Goal: Task Accomplishment & Management: Manage account settings

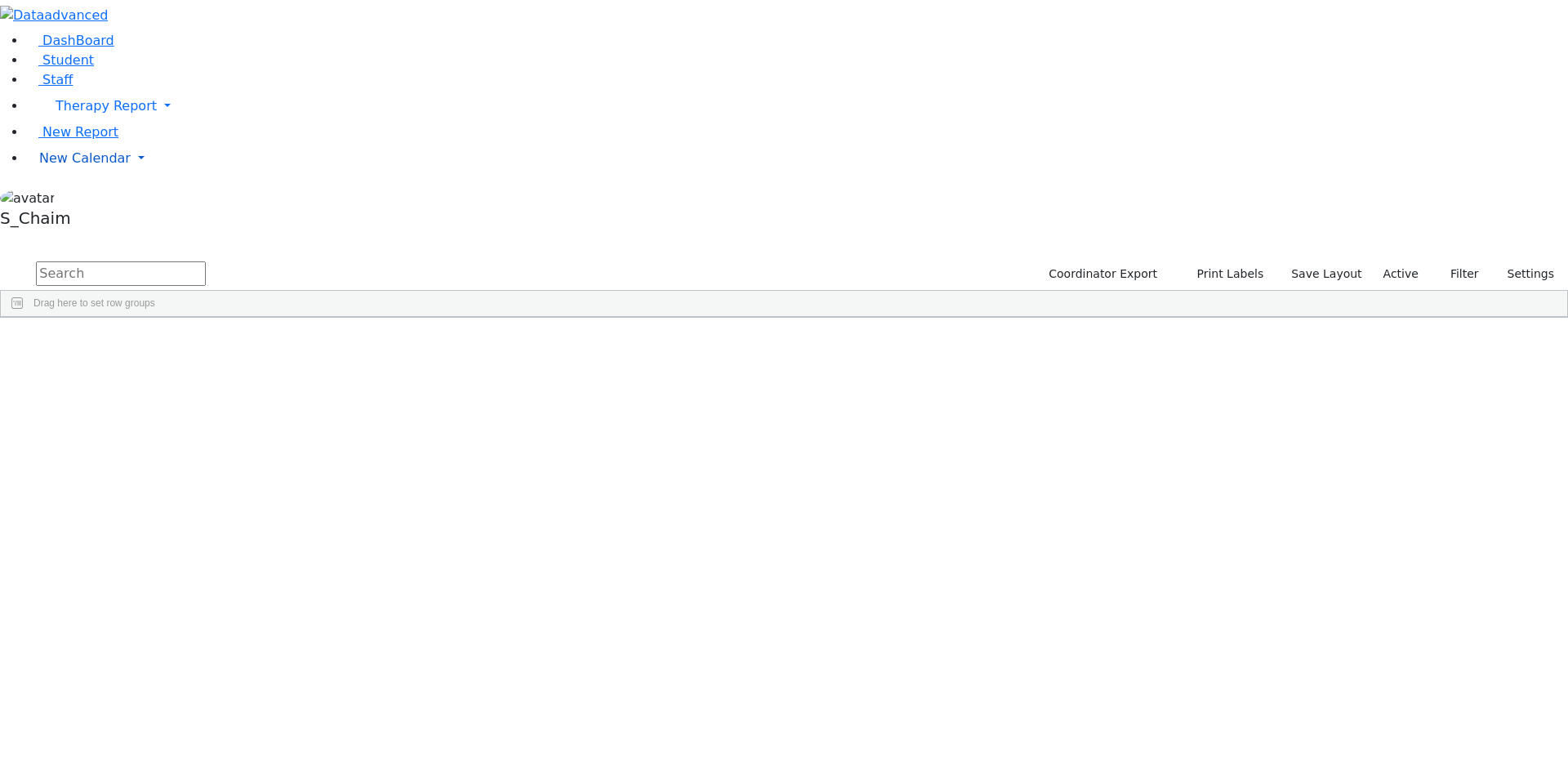
click at [88, 165] on span "New Calendar" at bounding box center [85, 157] width 92 height 15
click at [85, 198] on span "Calendar" at bounding box center [65, 190] width 59 height 15
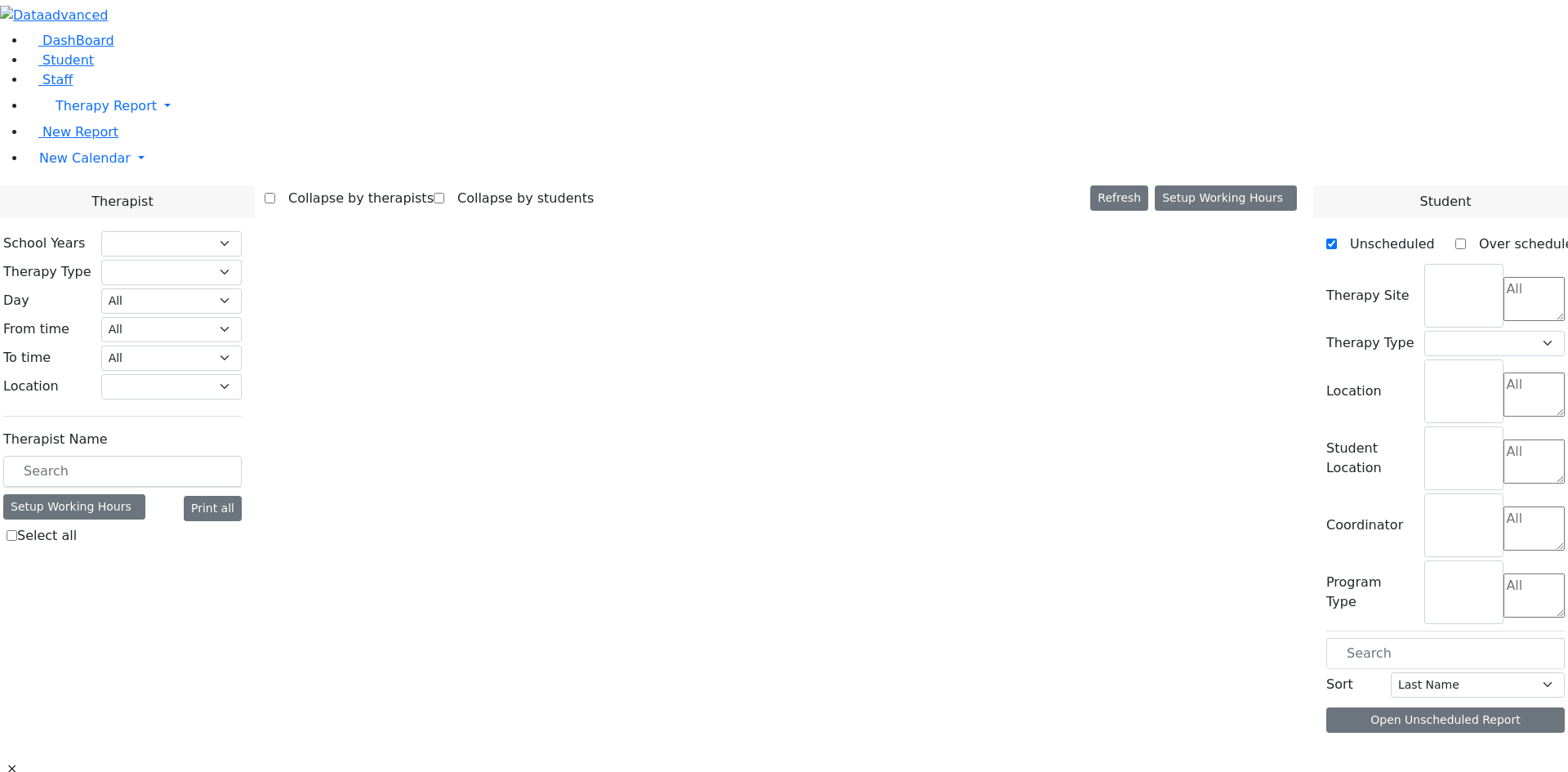
select select "212"
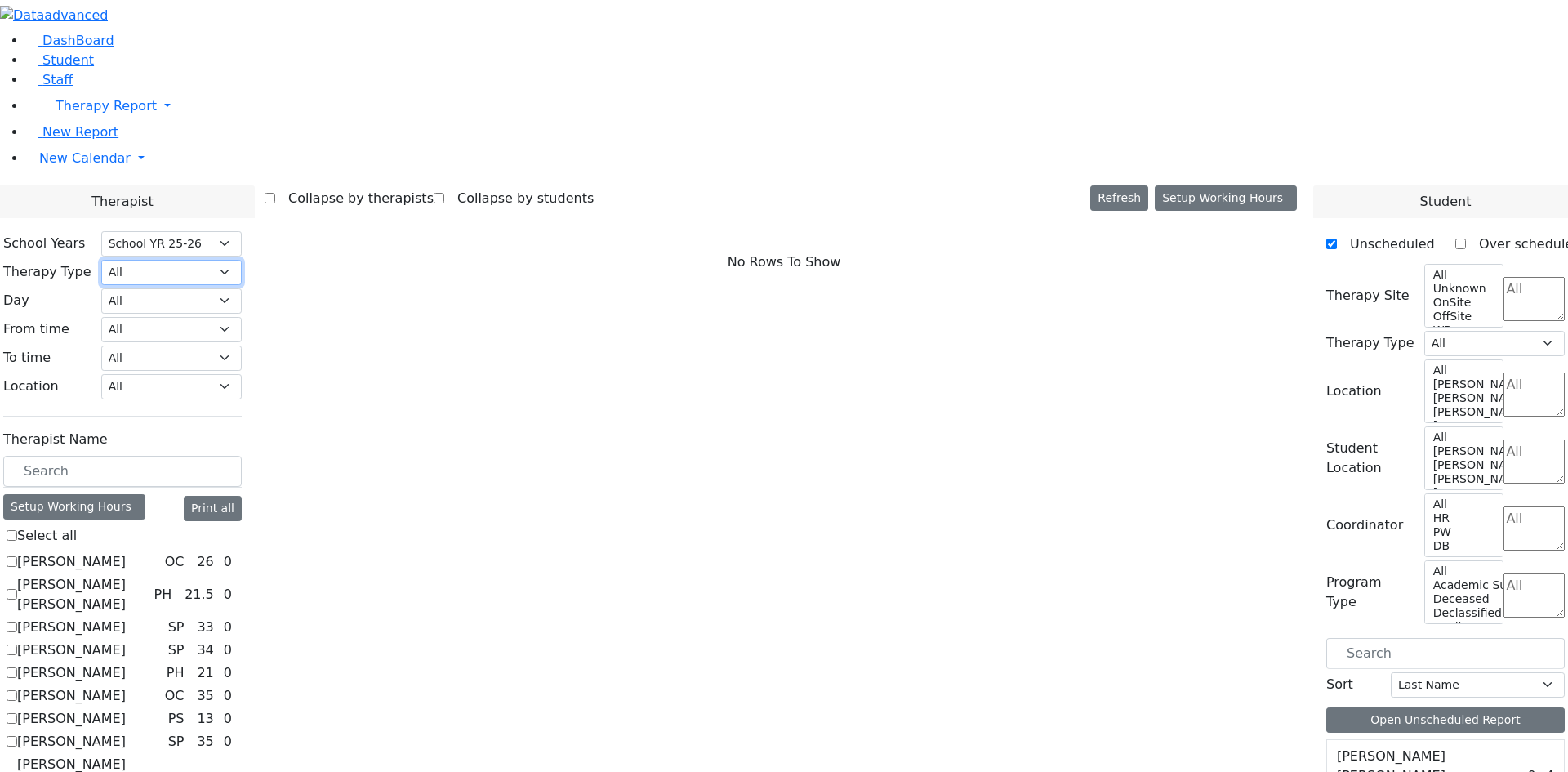
click at [242, 260] on select "All Psych Hearing Vision Speech Physical Occupational" at bounding box center [171, 273] width 141 height 25
select select "1"
click at [242, 260] on select "All Psych Hearing Vision Speech Physical Occupational" at bounding box center [171, 273] width 141 height 25
select select "1"
click at [125, 644] on label "[PERSON_NAME]" at bounding box center [71, 654] width 108 height 20
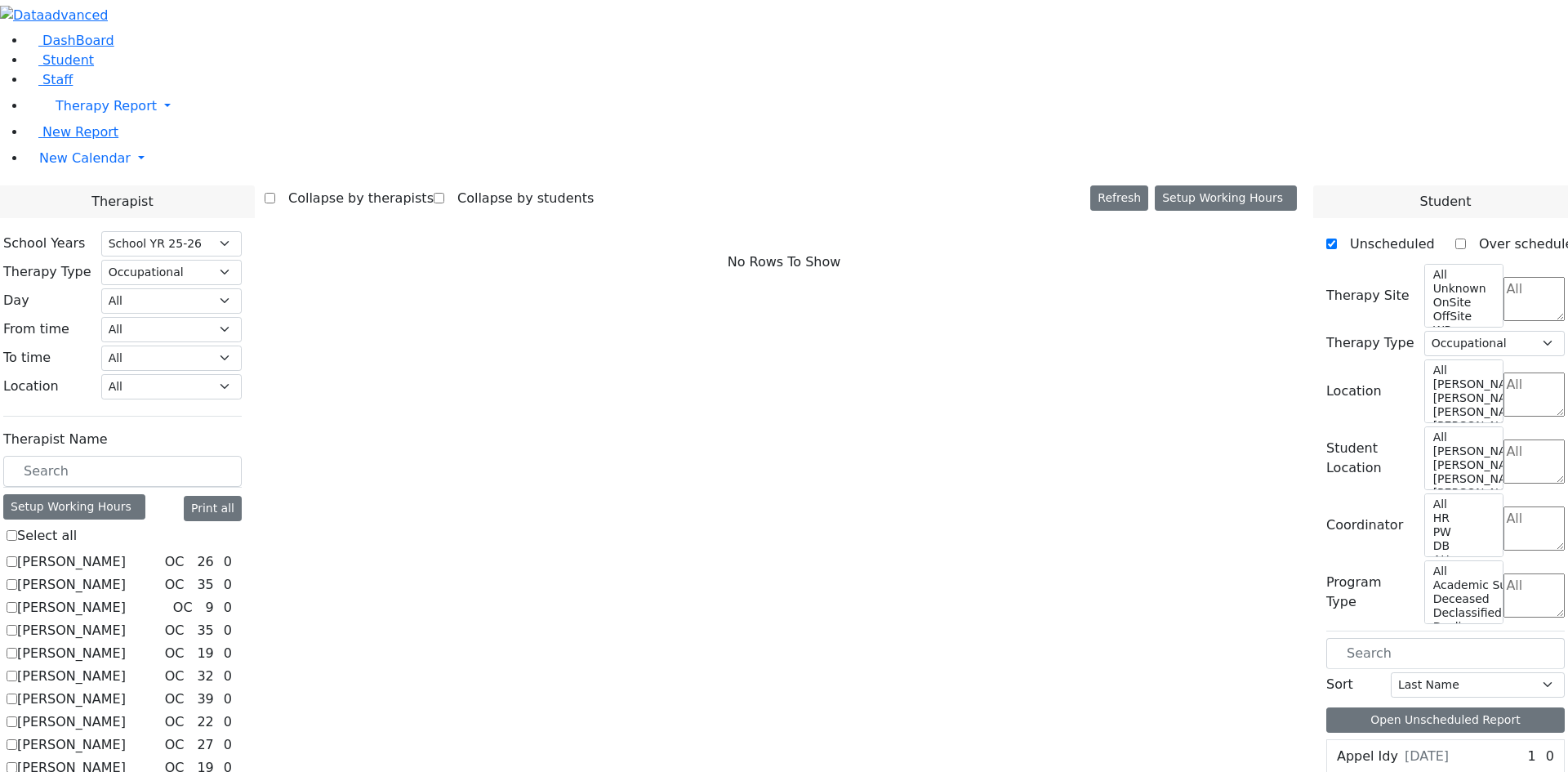
click at [17, 647] on input "[PERSON_NAME]" at bounding box center [12, 653] width 11 height 11
checkbox input "true"
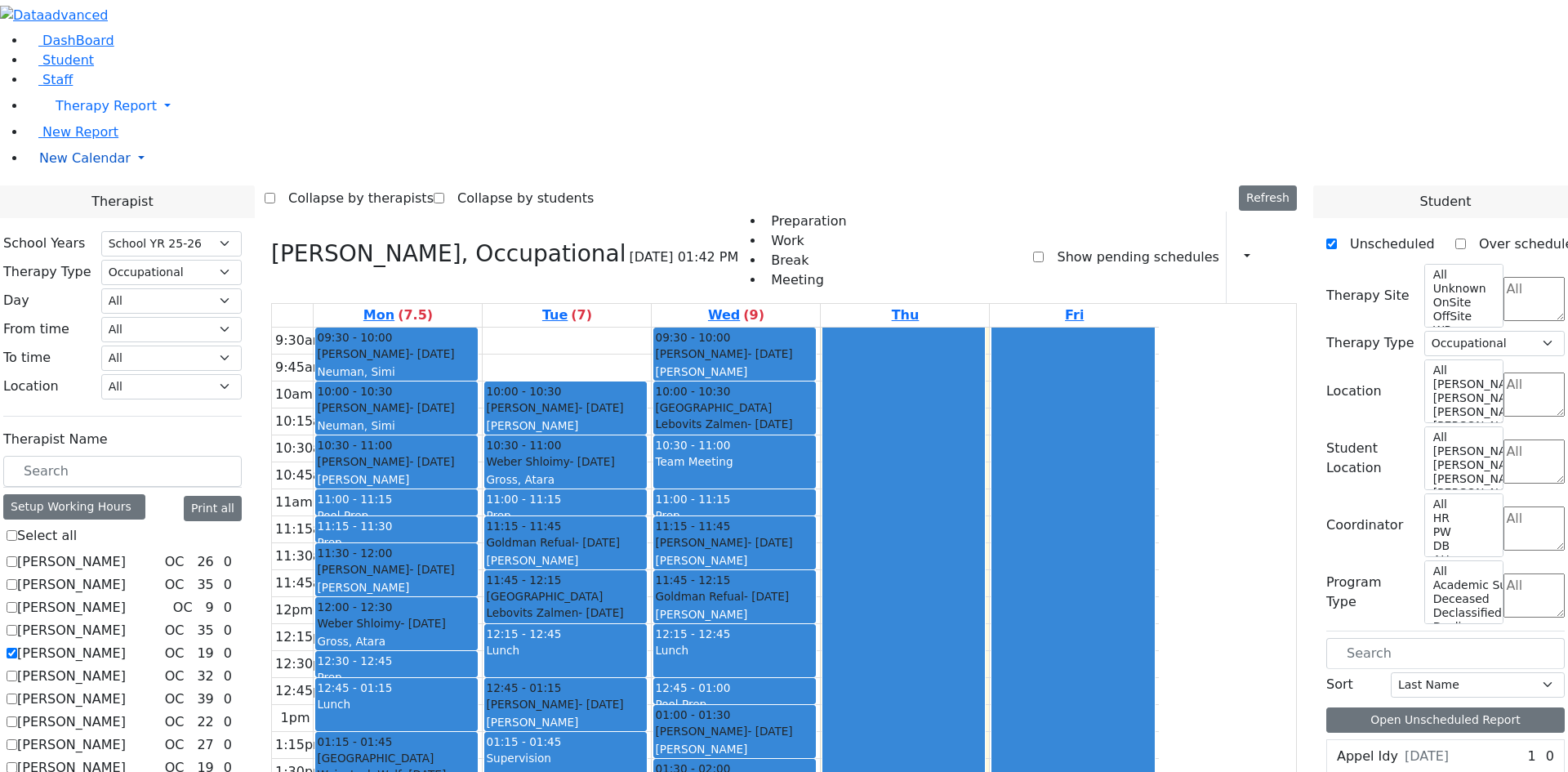
click at [75, 165] on span "New Calendar" at bounding box center [85, 157] width 92 height 15
click at [75, 218] on span "Teacher Report" at bounding box center [88, 210] width 98 height 15
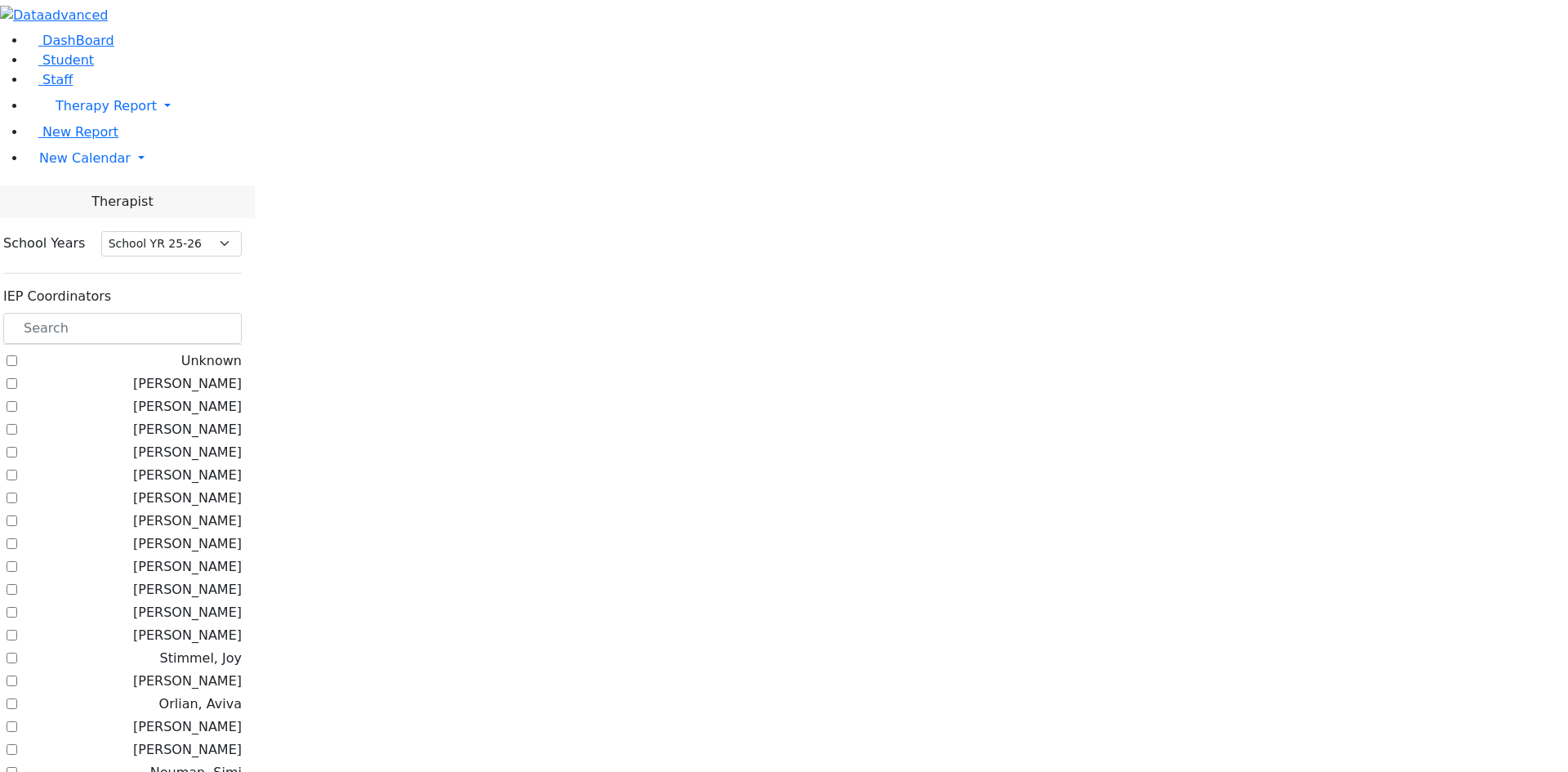
select select "212"
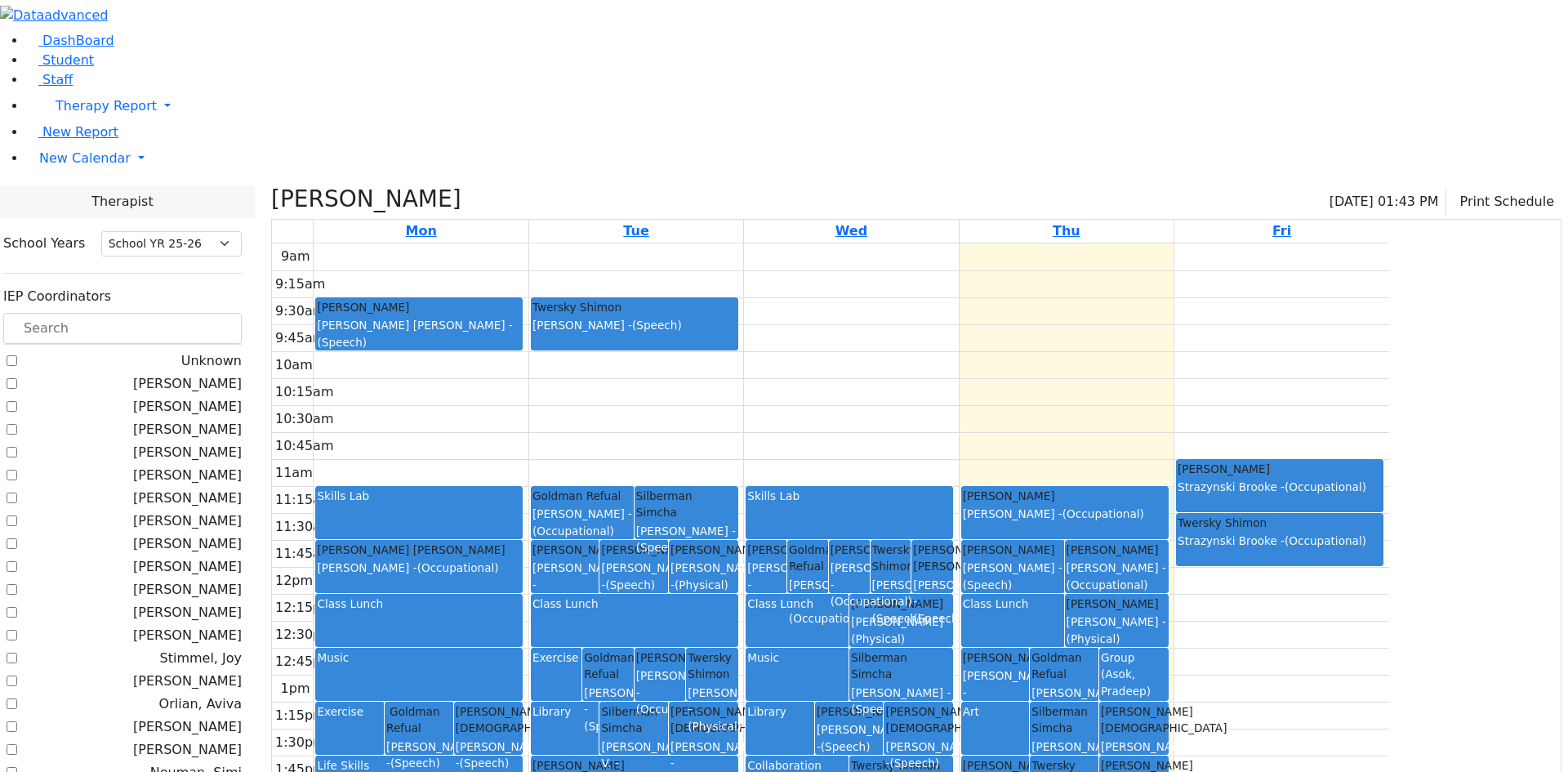
drag, startPoint x: 1332, startPoint y: 325, endPoint x: 1330, endPoint y: 363, distance: 38.1
click at [1330, 363] on div "9am 9:15am 9:30am 9:45am 10am 10:15am 10:30am 10:45am 11am 11:15am 11:30am 11:4…" at bounding box center [830, 567] width 1117 height 647
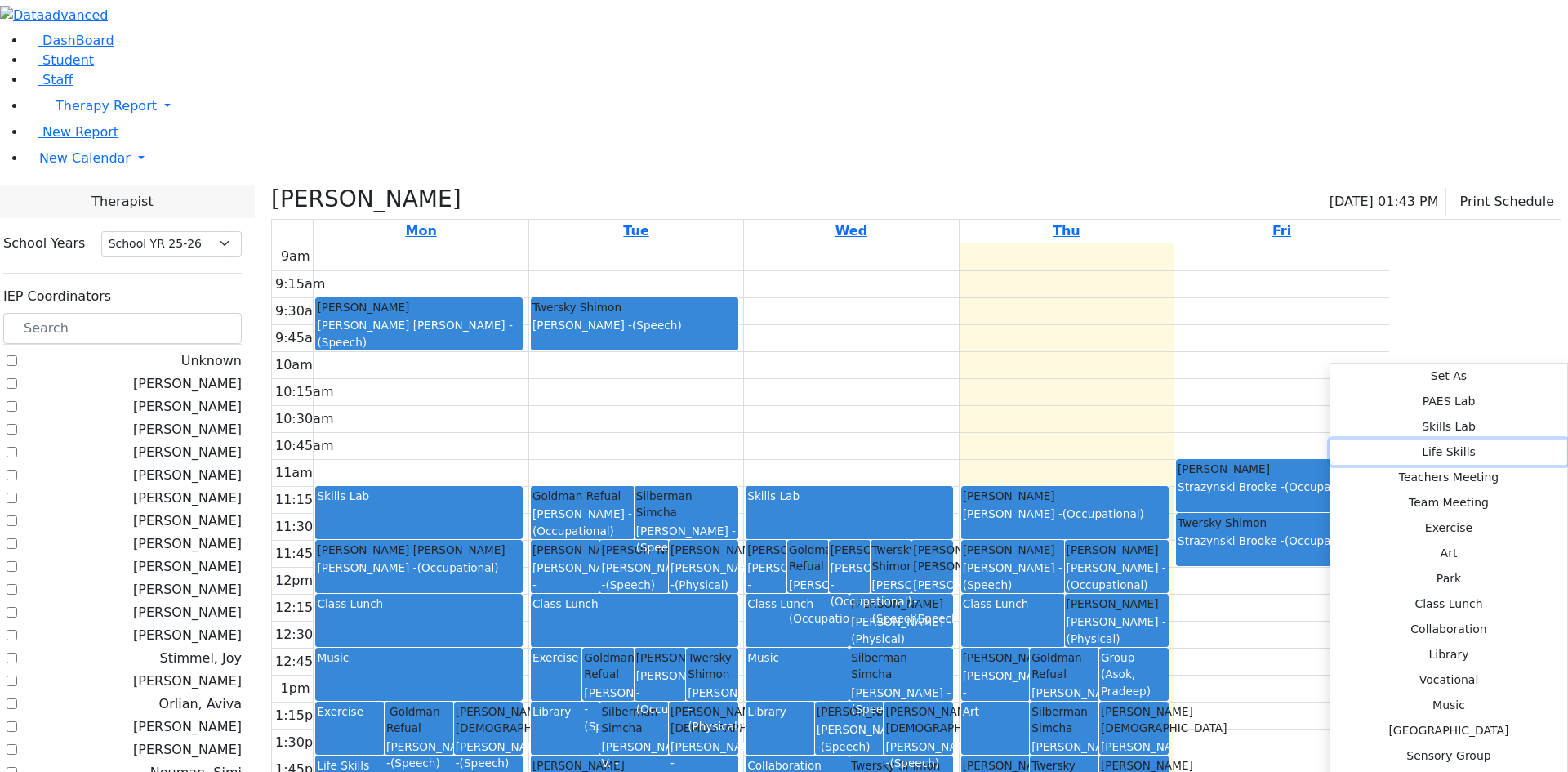
click at [1331, 439] on button "Life Skills" at bounding box center [1449, 452] width 237 height 25
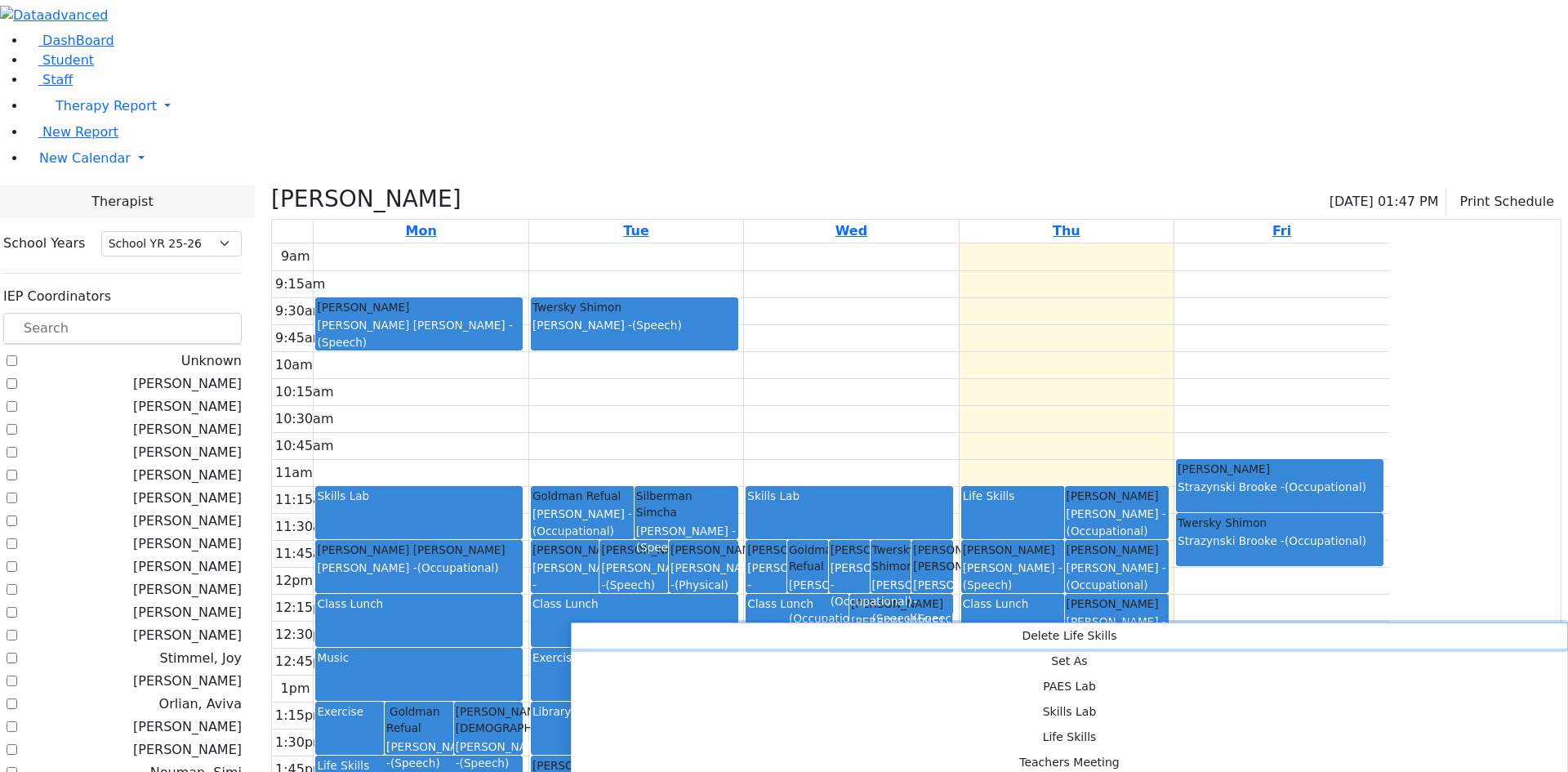
click at [631, 633] on button "Delete Life Skills" at bounding box center [1069, 637] width 995 height 25
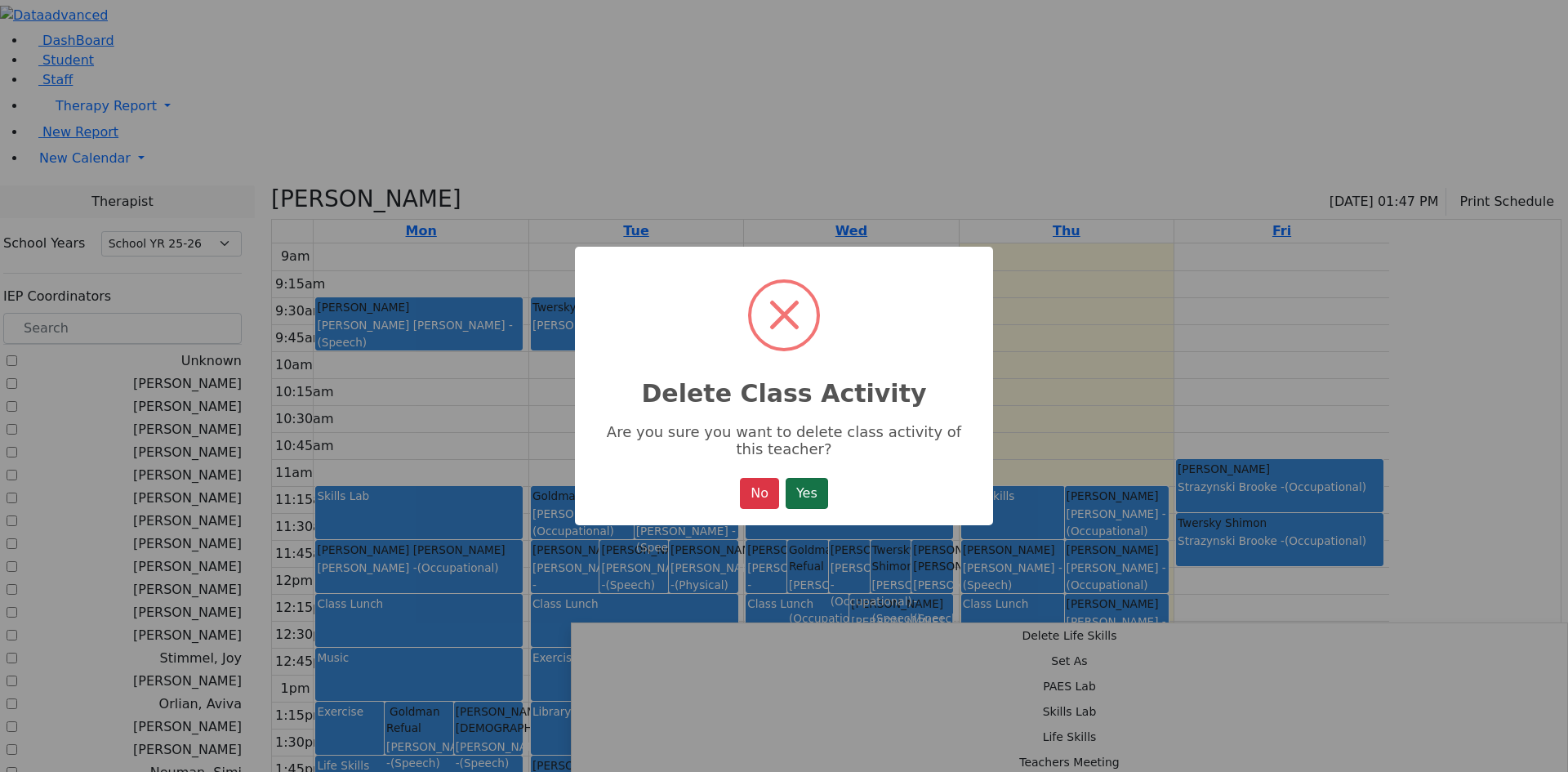
click at [793, 506] on button "Yes" at bounding box center [806, 494] width 43 height 31
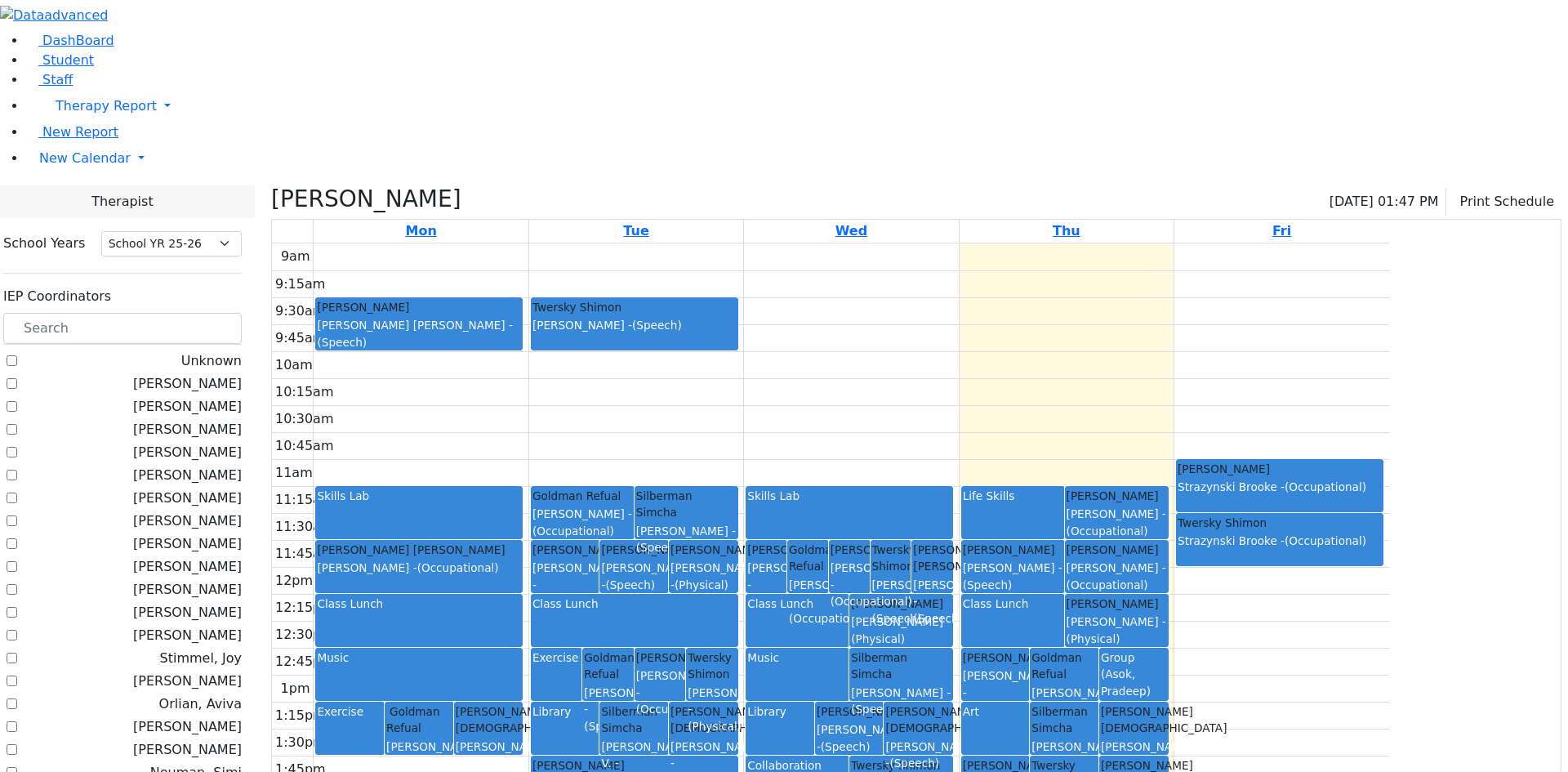
checkbox input "false"
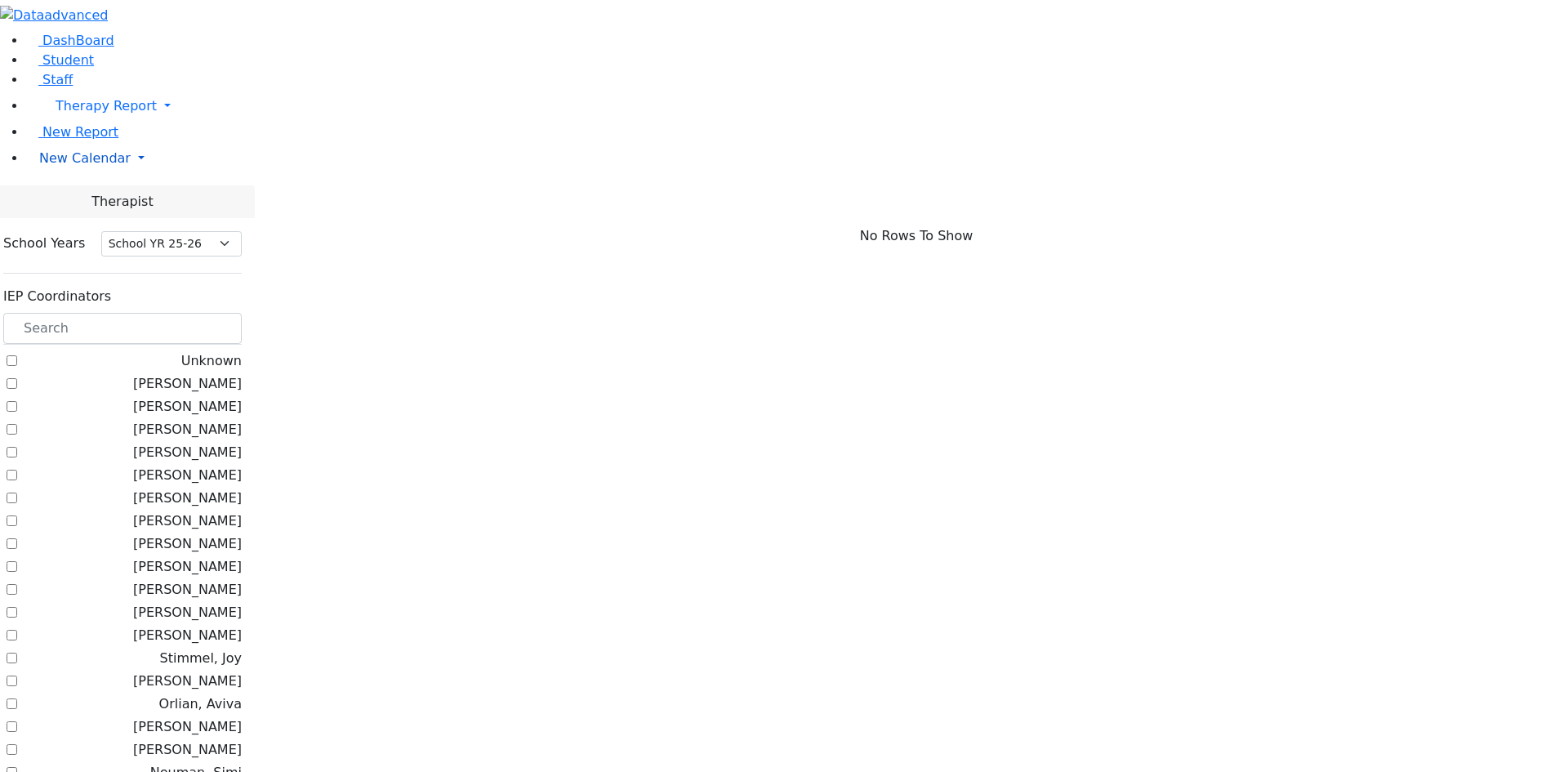
click at [99, 165] on span "New Calendar" at bounding box center [85, 157] width 92 height 15
click at [110, 218] on span "Teacher Report" at bounding box center [88, 210] width 98 height 15
select select "212"
click at [107, 165] on span "New Calendar" at bounding box center [85, 157] width 92 height 15
click at [90, 198] on span "Calendar" at bounding box center [65, 190] width 59 height 15
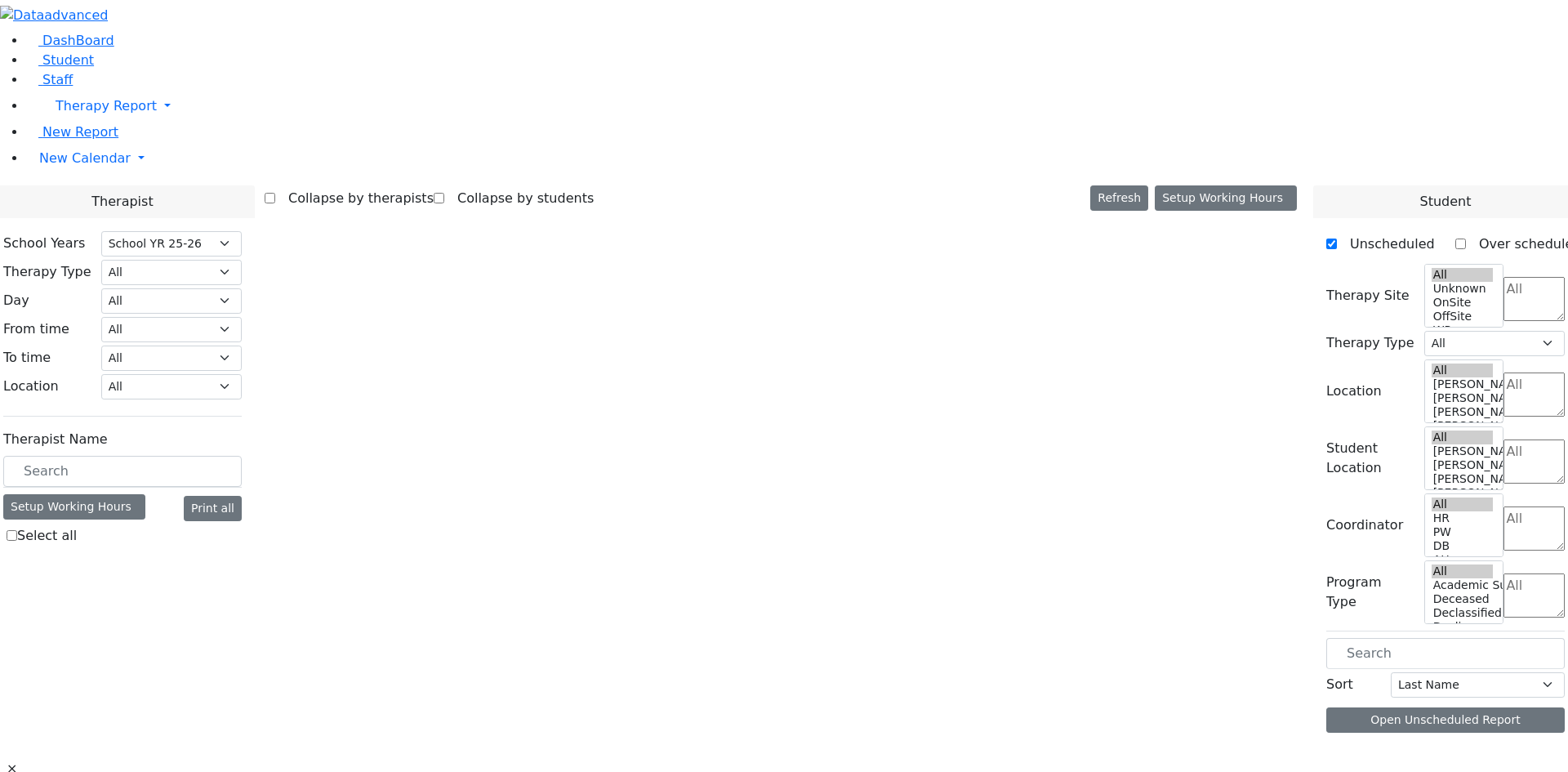
select select "212"
select select "1"
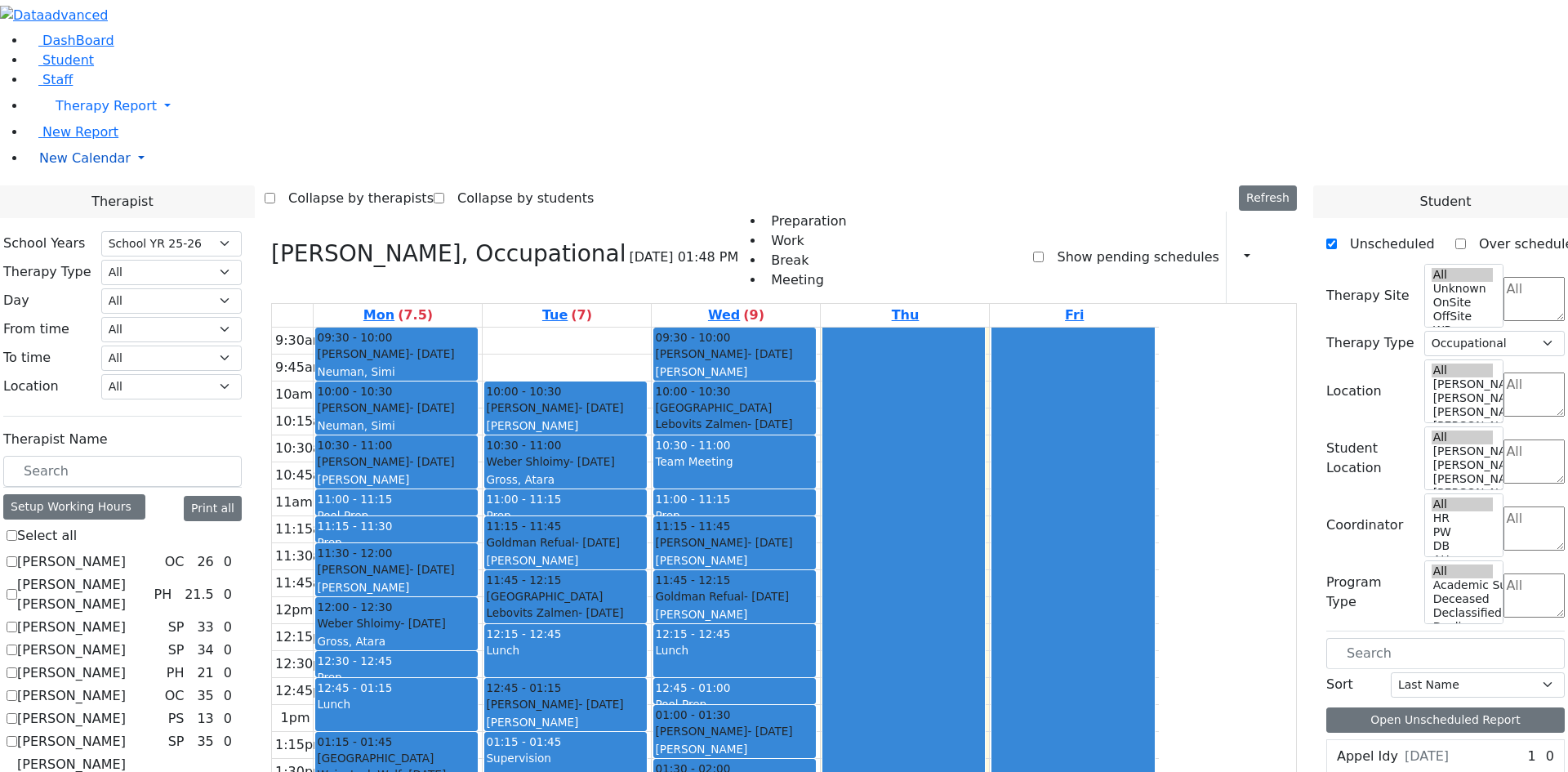
click at [85, 165] on span "New Calendar" at bounding box center [85, 157] width 92 height 15
click at [88, 218] on span "Teacher Report" at bounding box center [88, 210] width 98 height 15
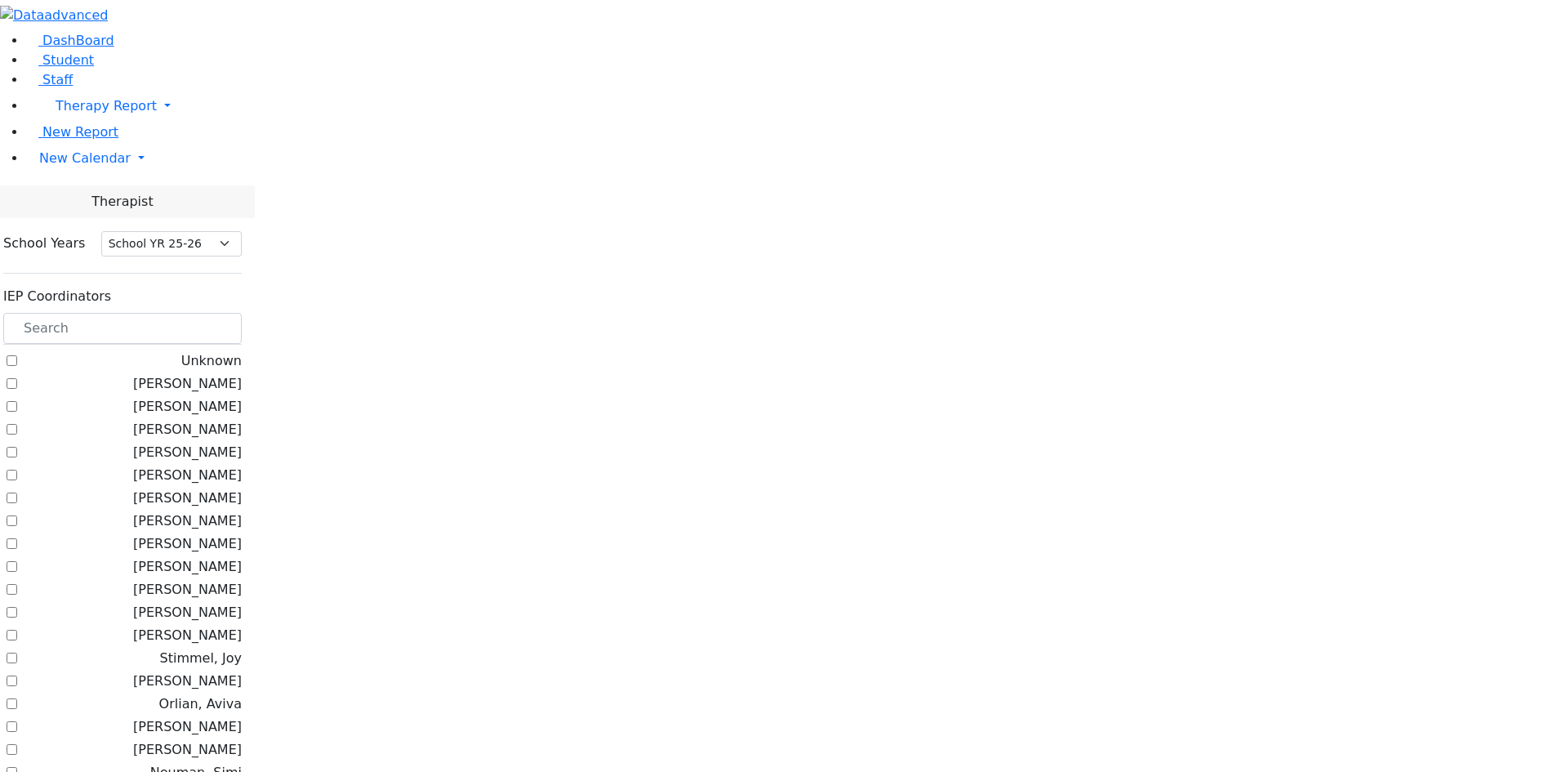
select select "212"
checkbox input "true"
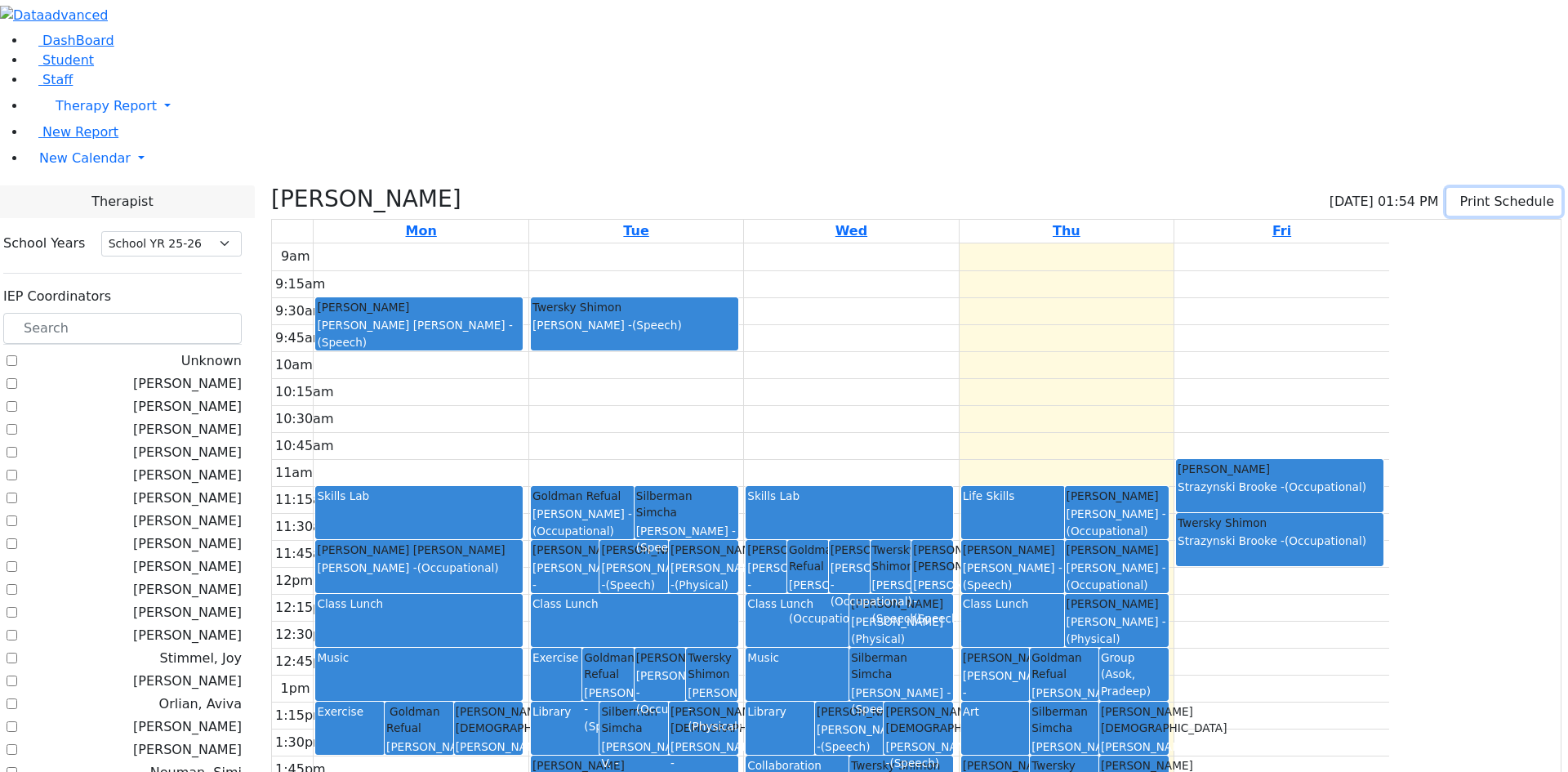
click at [1446, 188] on button "Print Schedule" at bounding box center [1503, 202] width 115 height 28
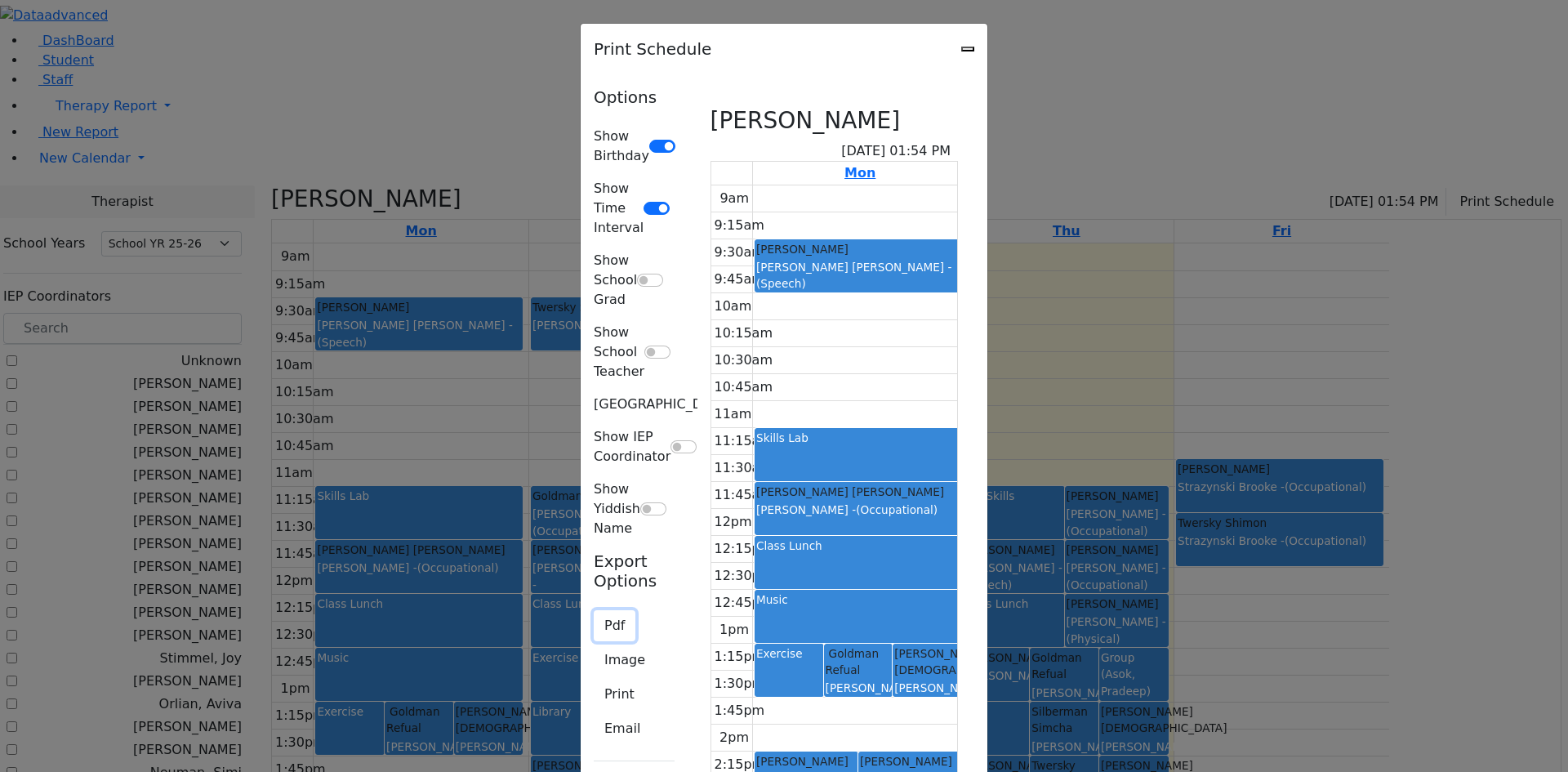
click at [594, 610] on button "Pdf" at bounding box center [614, 626] width 42 height 31
click at [584, 450] on div "Options Show Birthday Show Time Interval Show School Grad Show School Teacher S…" at bounding box center [634, 490] width 101 height 807
click at [594, 610] on button "Pdf" at bounding box center [614, 626] width 42 height 31
click at [594, 679] on button "Print" at bounding box center [619, 695] width 52 height 31
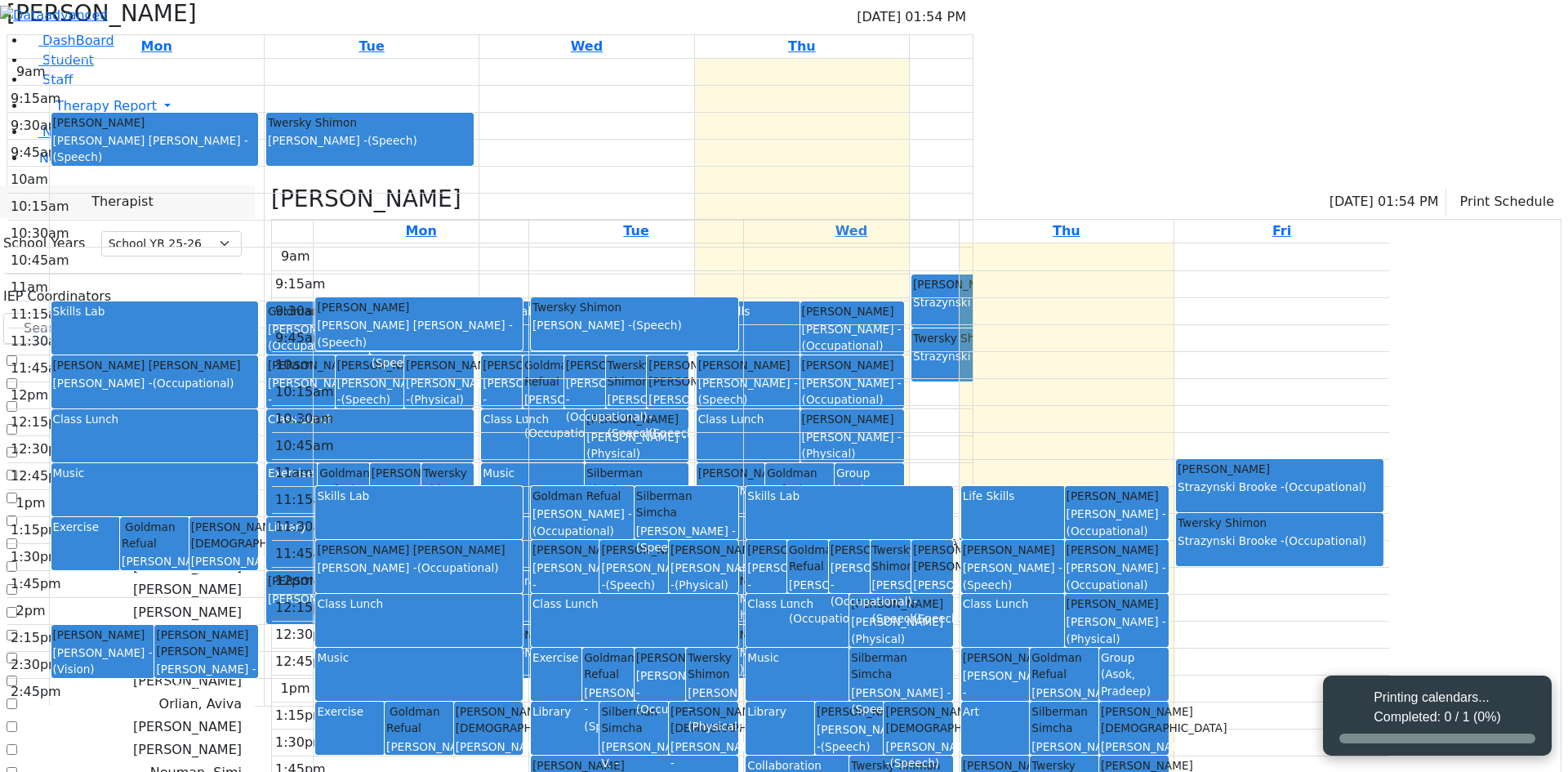
select select "212"
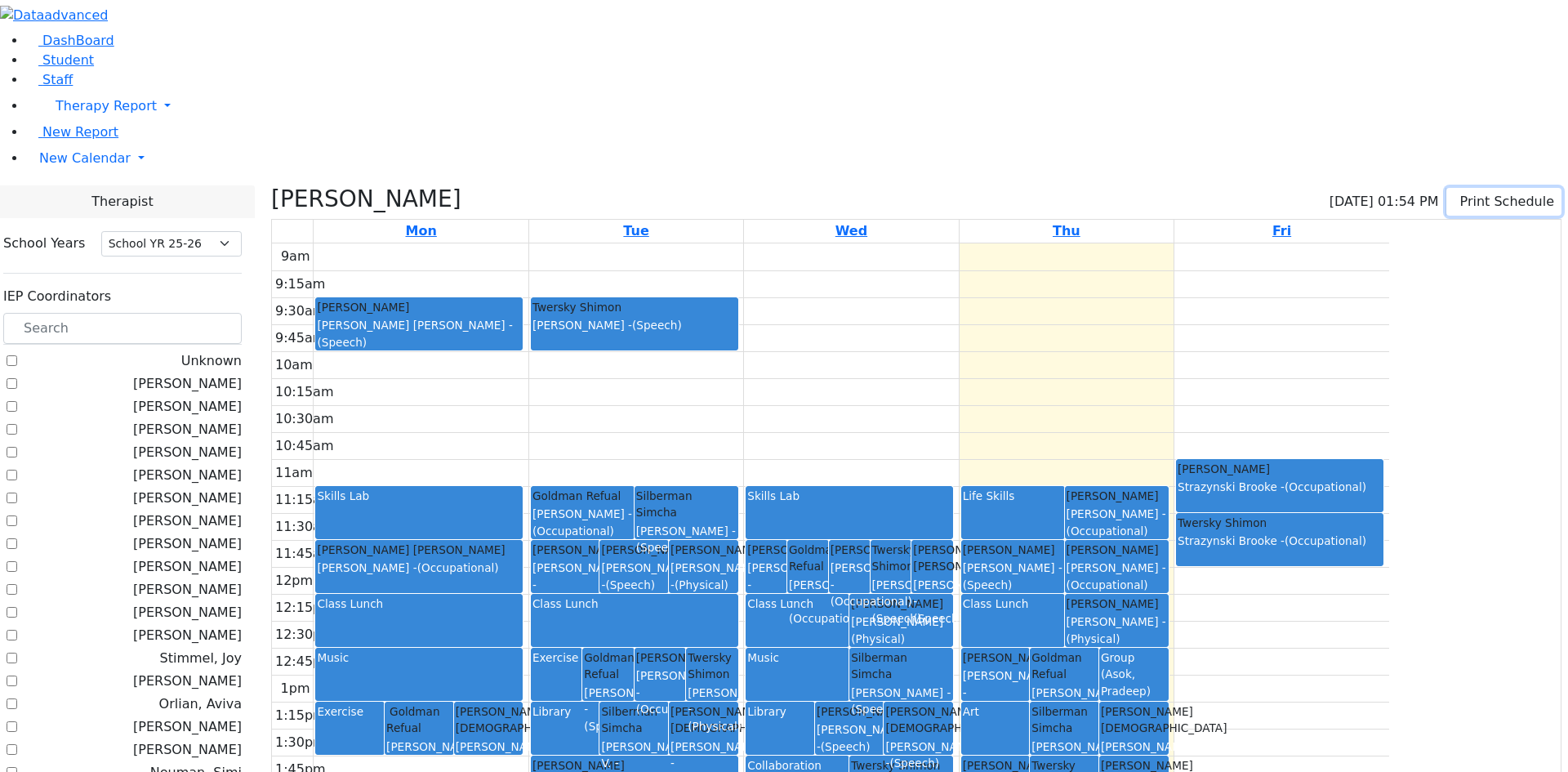
click at [1446, 188] on button "Print Schedule" at bounding box center [1503, 202] width 115 height 28
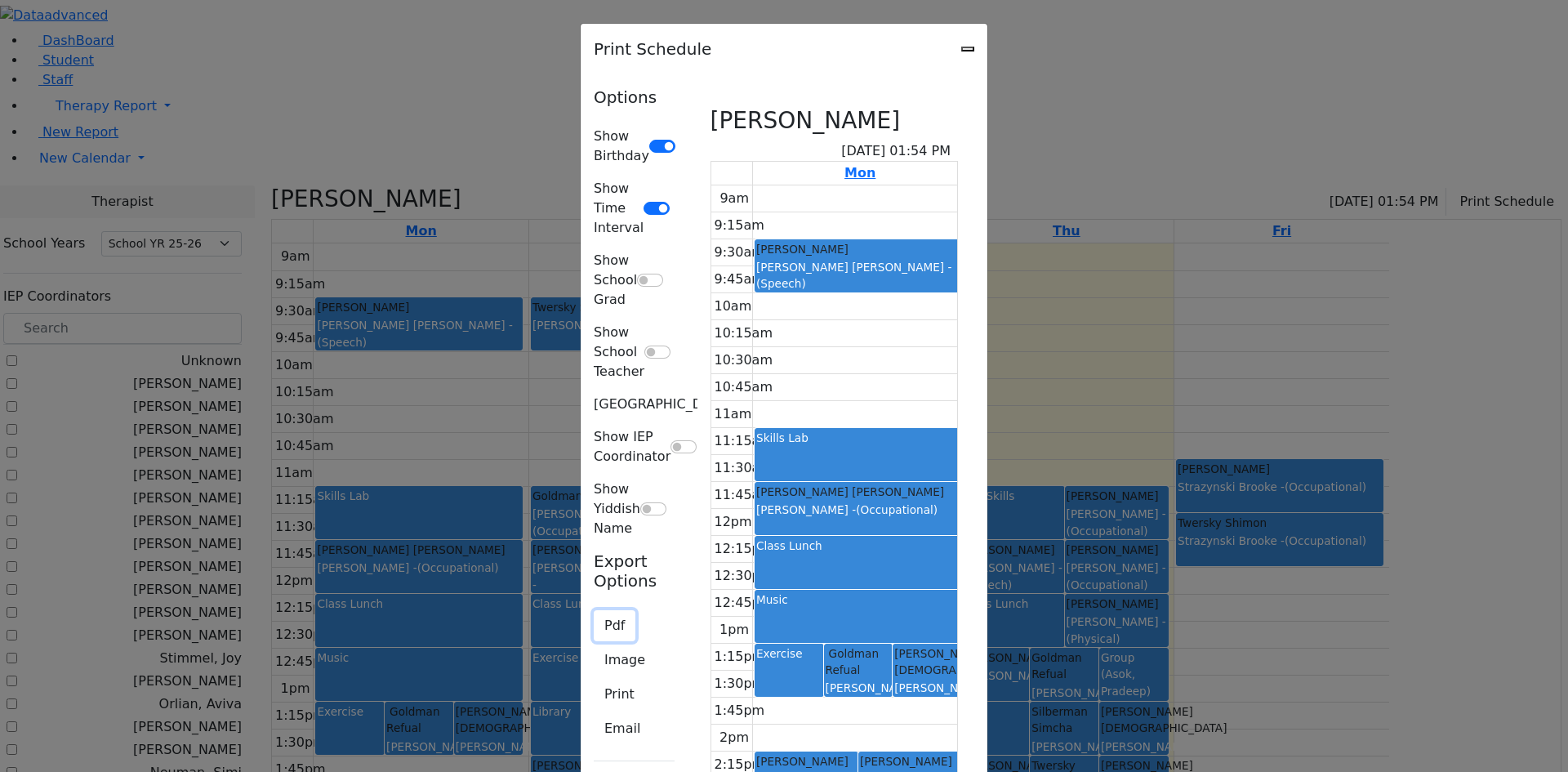
click at [594, 610] on button "Pdf" at bounding box center [614, 626] width 42 height 31
click at [594, 679] on button "Print" at bounding box center [619, 695] width 52 height 31
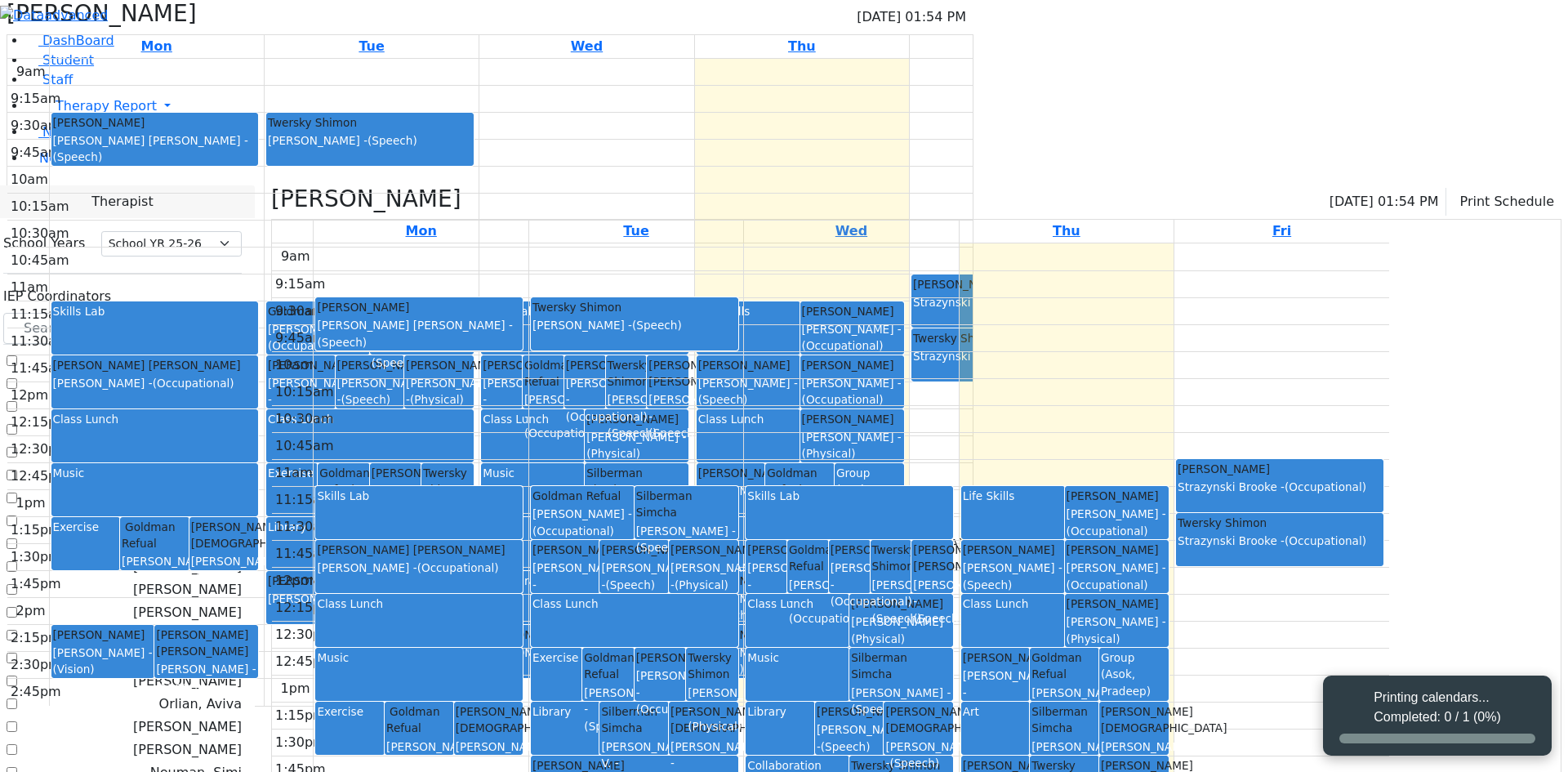
select select "212"
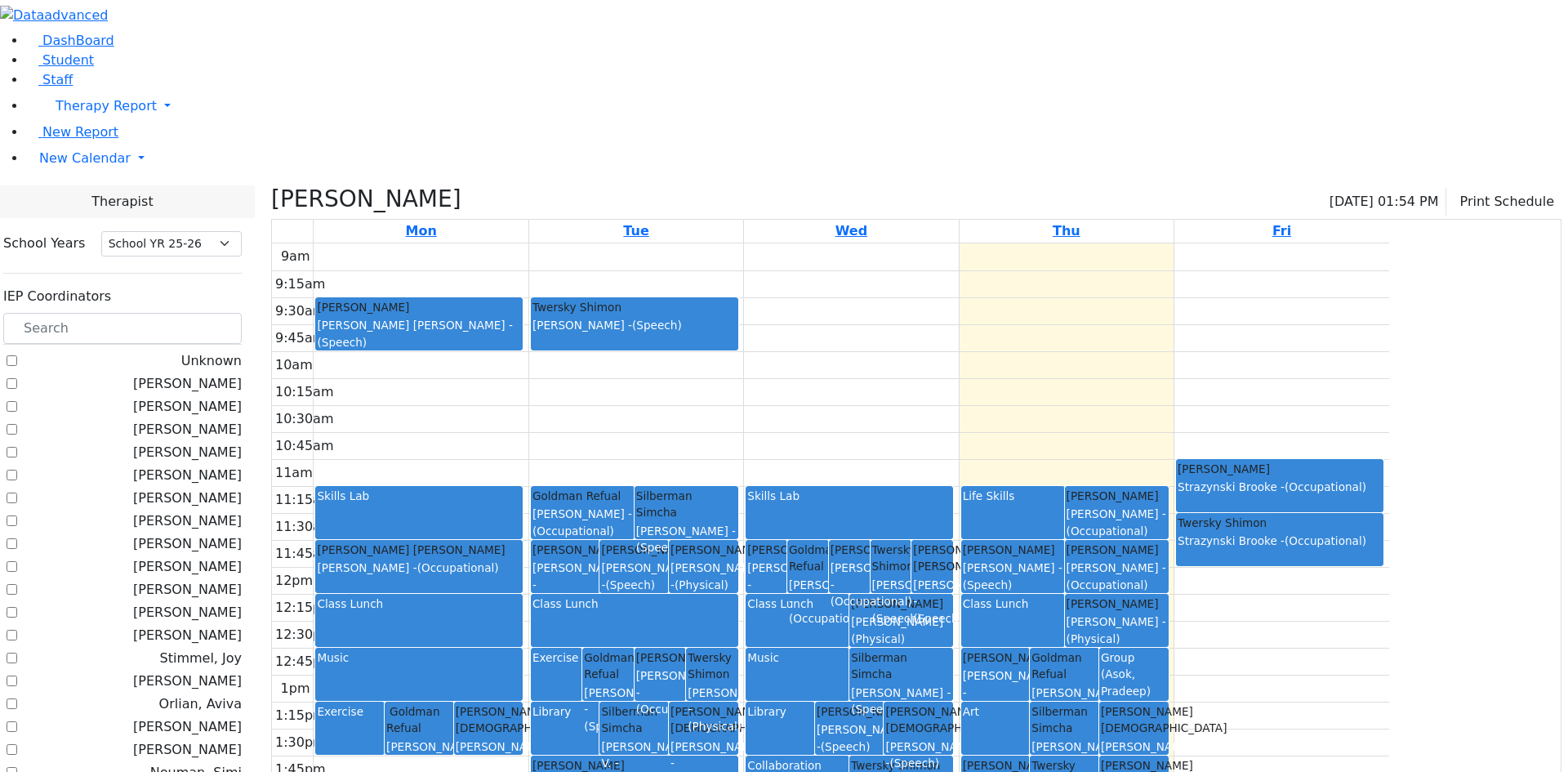
scroll to position [898, 0]
checkbox input "true"
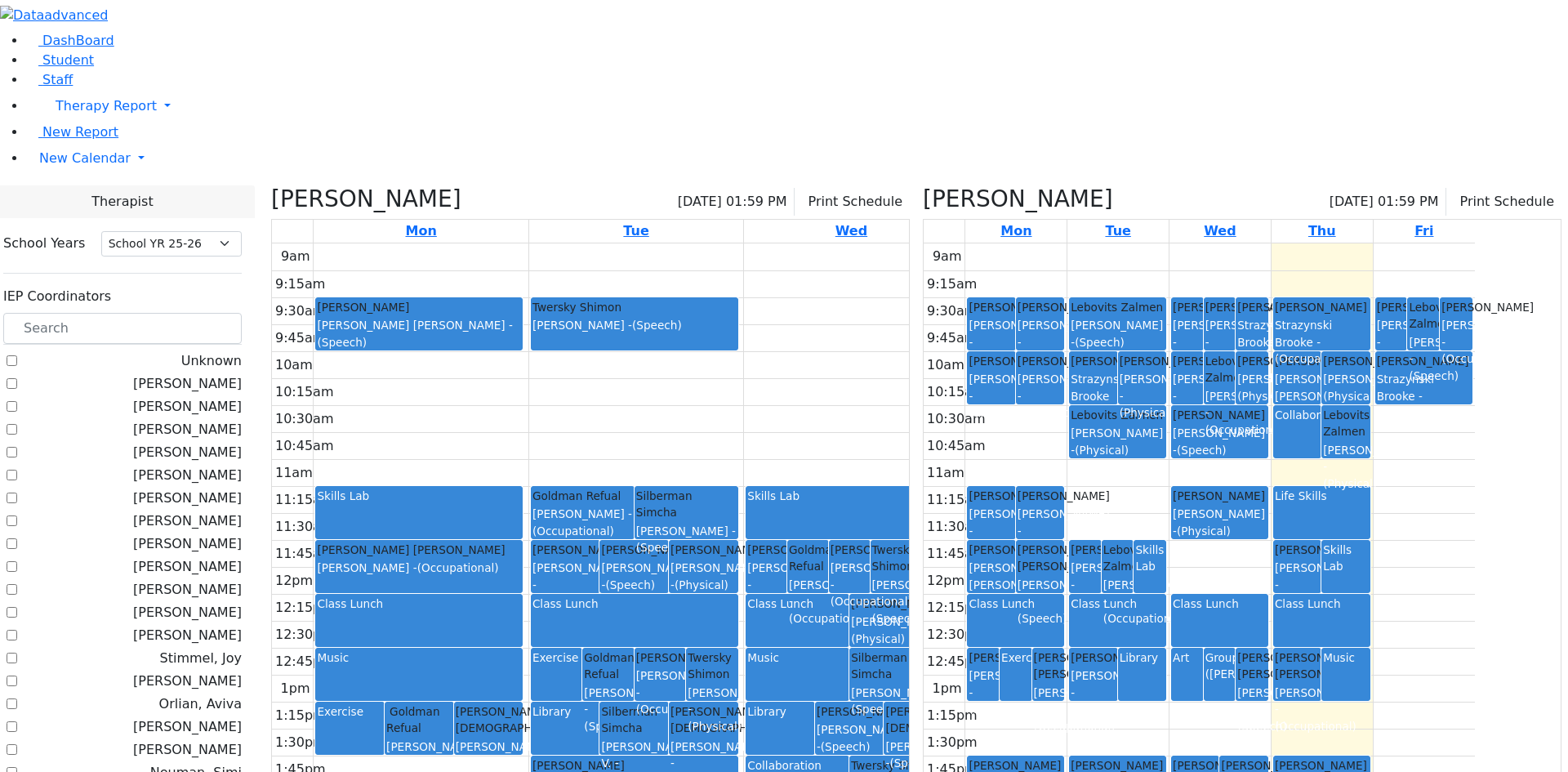
scroll to position [408, 0]
checkbox input "false"
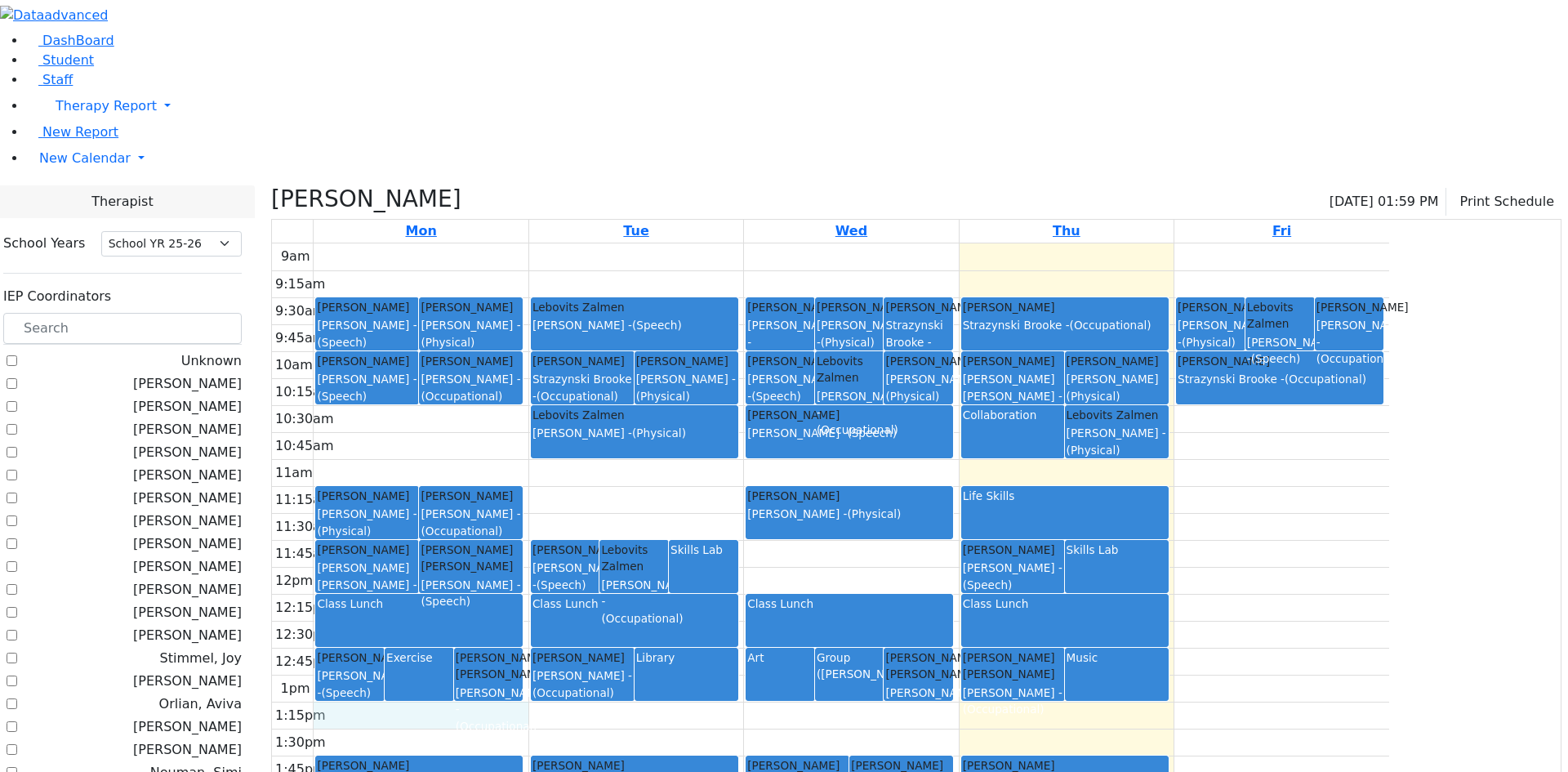
drag, startPoint x: 526, startPoint y: 552, endPoint x: 538, endPoint y: 562, distance: 15.6
click at [538, 562] on div "9am 9:15am 9:30am 9:45am 10am 10:15am 10:30am 10:45am 11am 11:15am 11:30am 11:4…" at bounding box center [830, 567] width 1117 height 647
drag, startPoint x: 686, startPoint y: 596, endPoint x: 686, endPoint y: 640, distance: 44.0
click at [523, 756] on link "Leifer Yechiel Katz Sarah - (Speech)" at bounding box center [419, 782] width 207 height 53
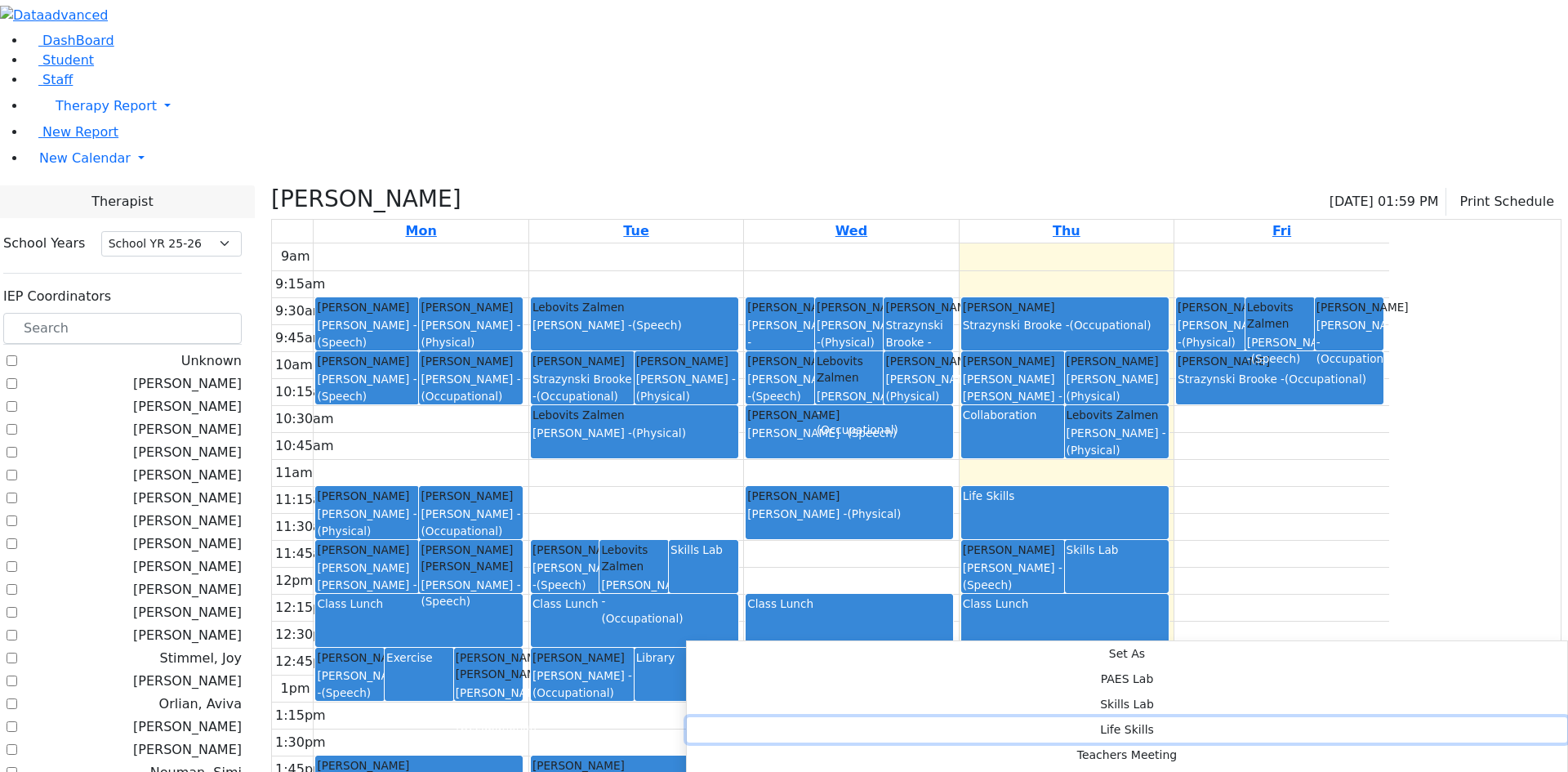
click at [942, 717] on button "Life Skills" at bounding box center [1127, 730] width 881 height 25
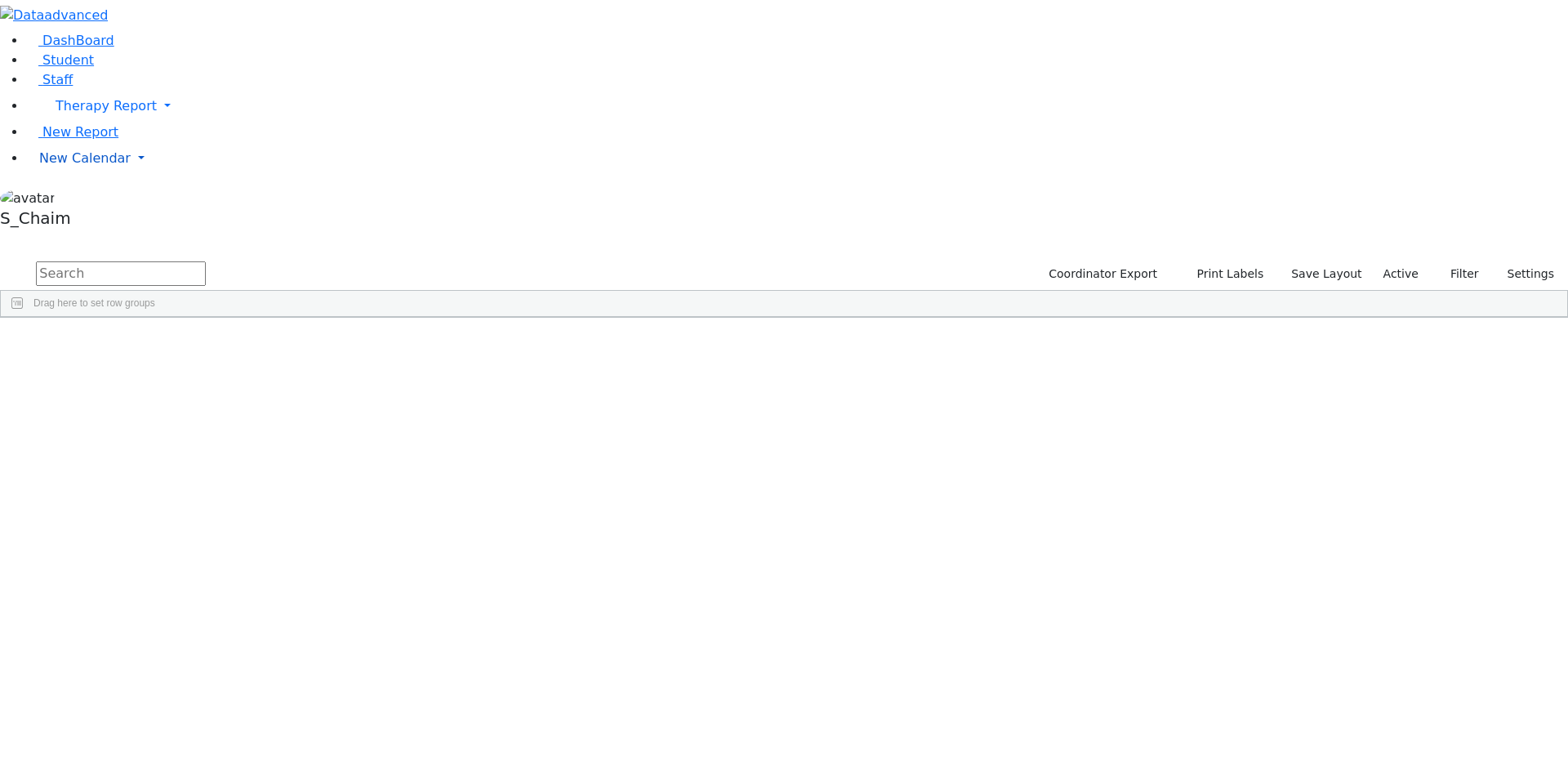
click at [65, 175] on link "New Calendar" at bounding box center [797, 158] width 1542 height 33
click at [68, 218] on span "Teacher Report" at bounding box center [88, 210] width 98 height 15
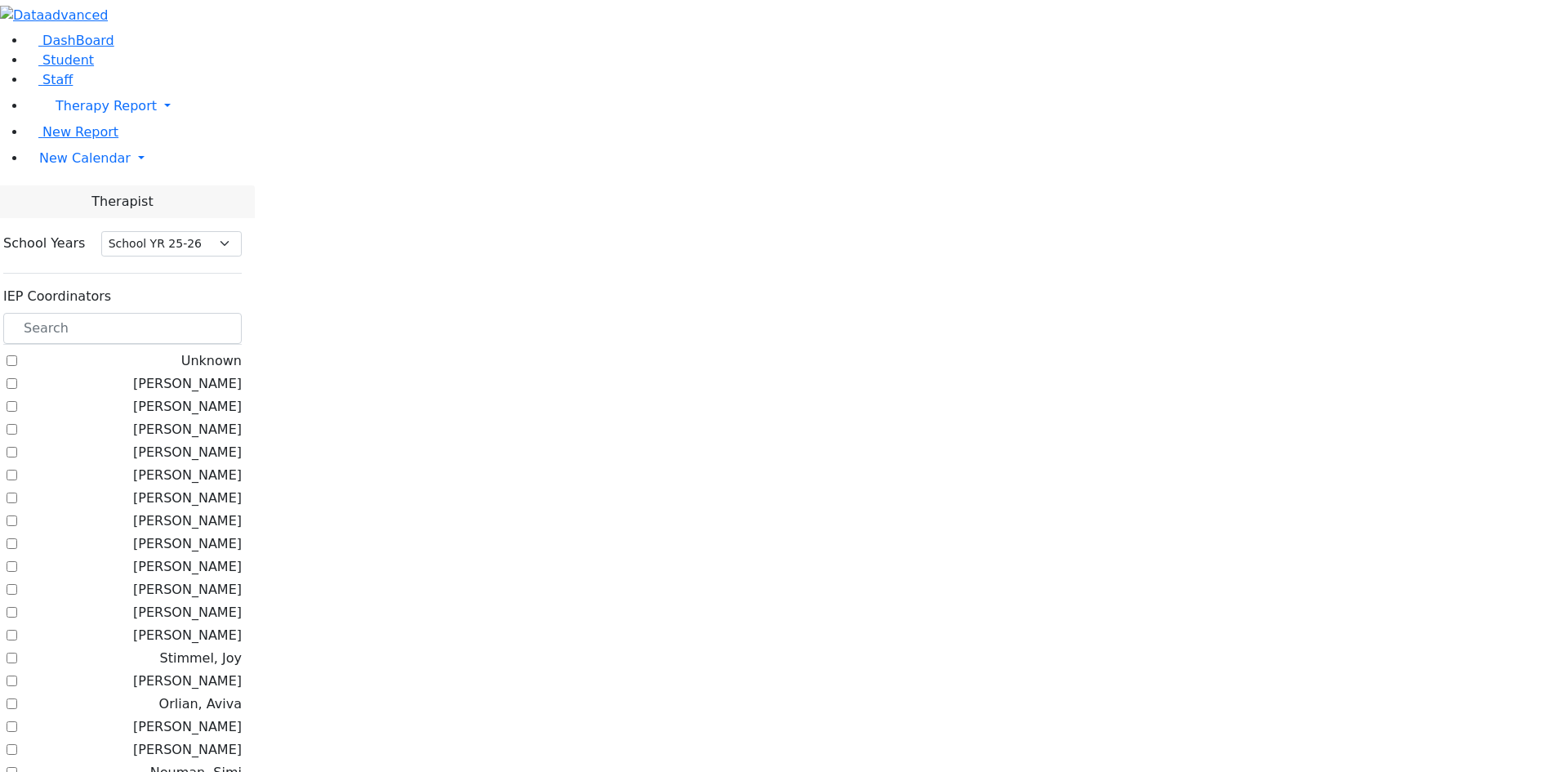
select select "212"
checkbox input "true"
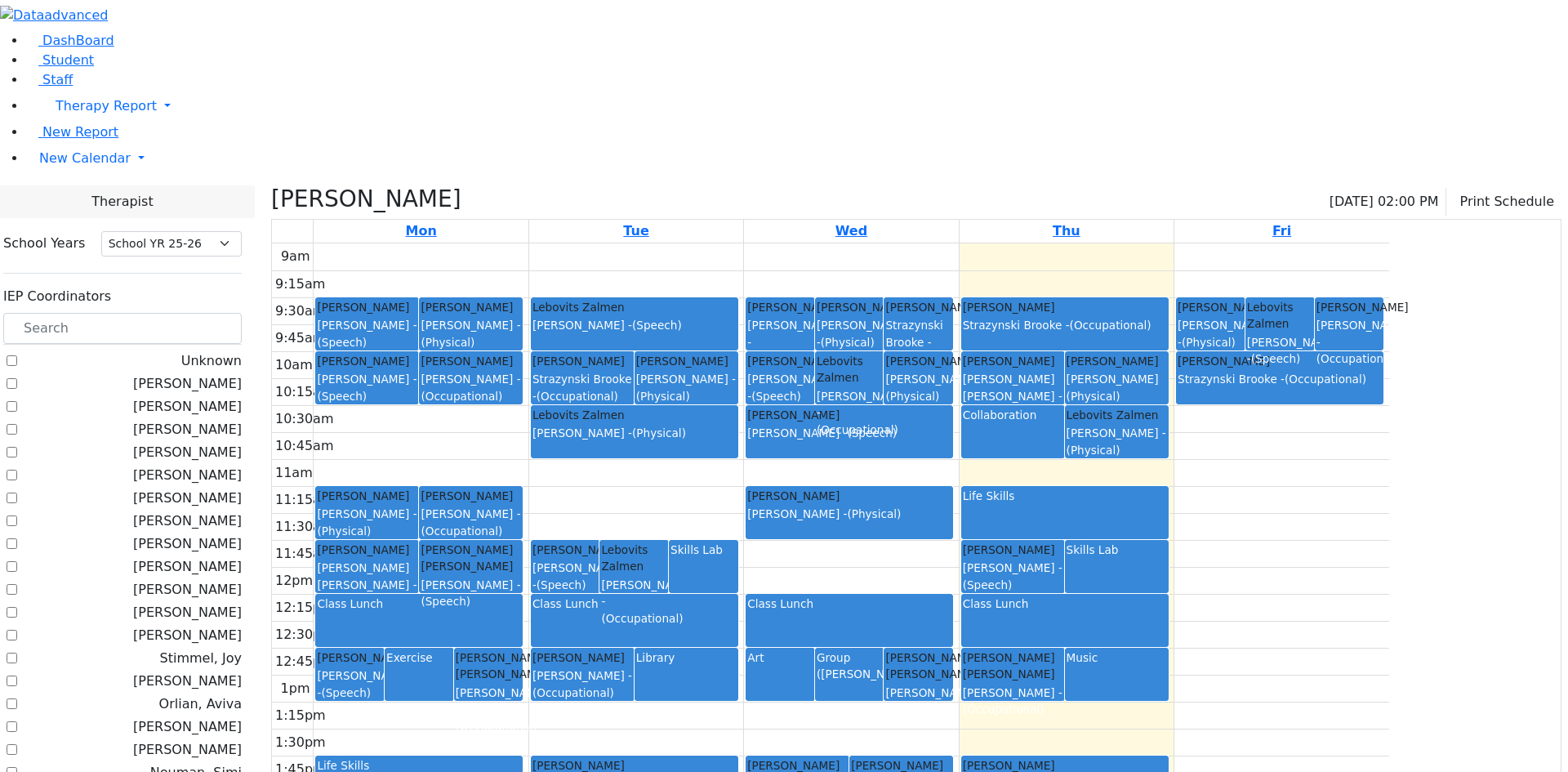
drag, startPoint x: 644, startPoint y: 618, endPoint x: 648, endPoint y: 649, distance: 31.3
click at [648, 649] on div "9am 9:15am 9:30am 9:45am 10am 10:15am 10:30am 10:45am 11am 11:15am 11:30am 11:4…" at bounding box center [830, 567] width 1117 height 647
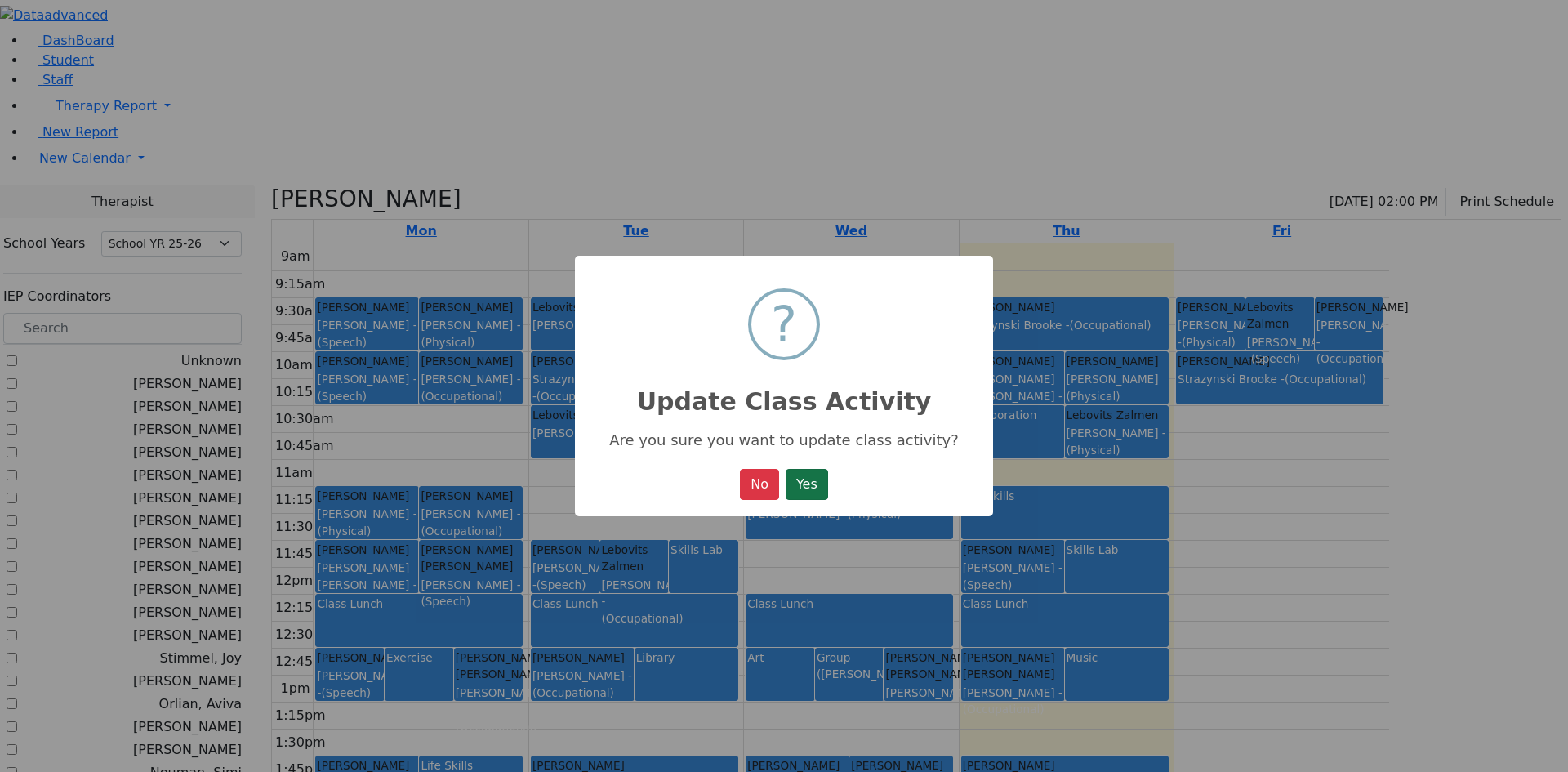
click at [819, 498] on button "Yes" at bounding box center [806, 485] width 43 height 31
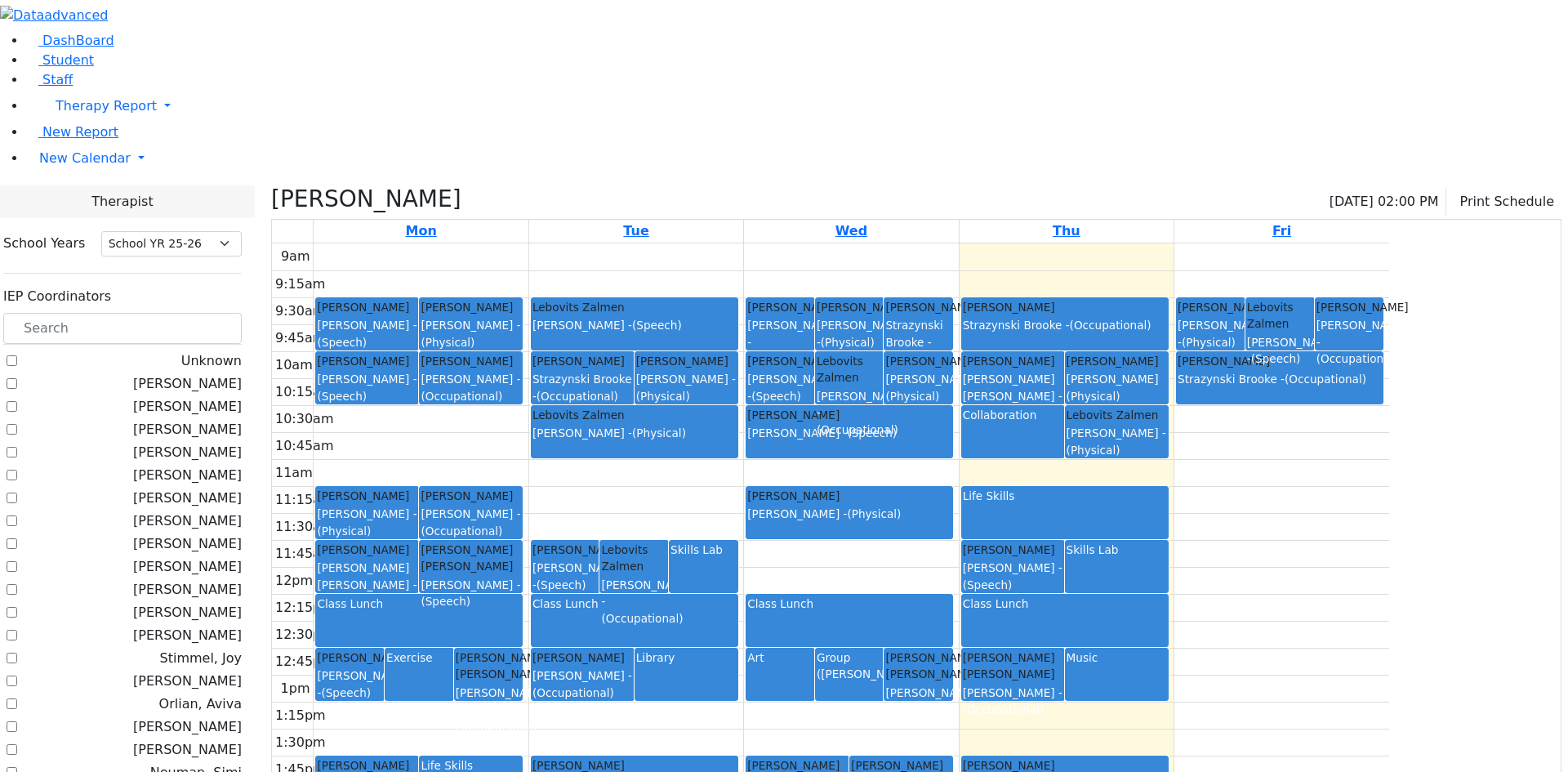
click at [1167, 487] on div "Life Skills" at bounding box center [1064, 513] width 205 height 51
click at [1252, 372] on button "Delete Selected Activities" at bounding box center [1289, 379] width 161 height 25
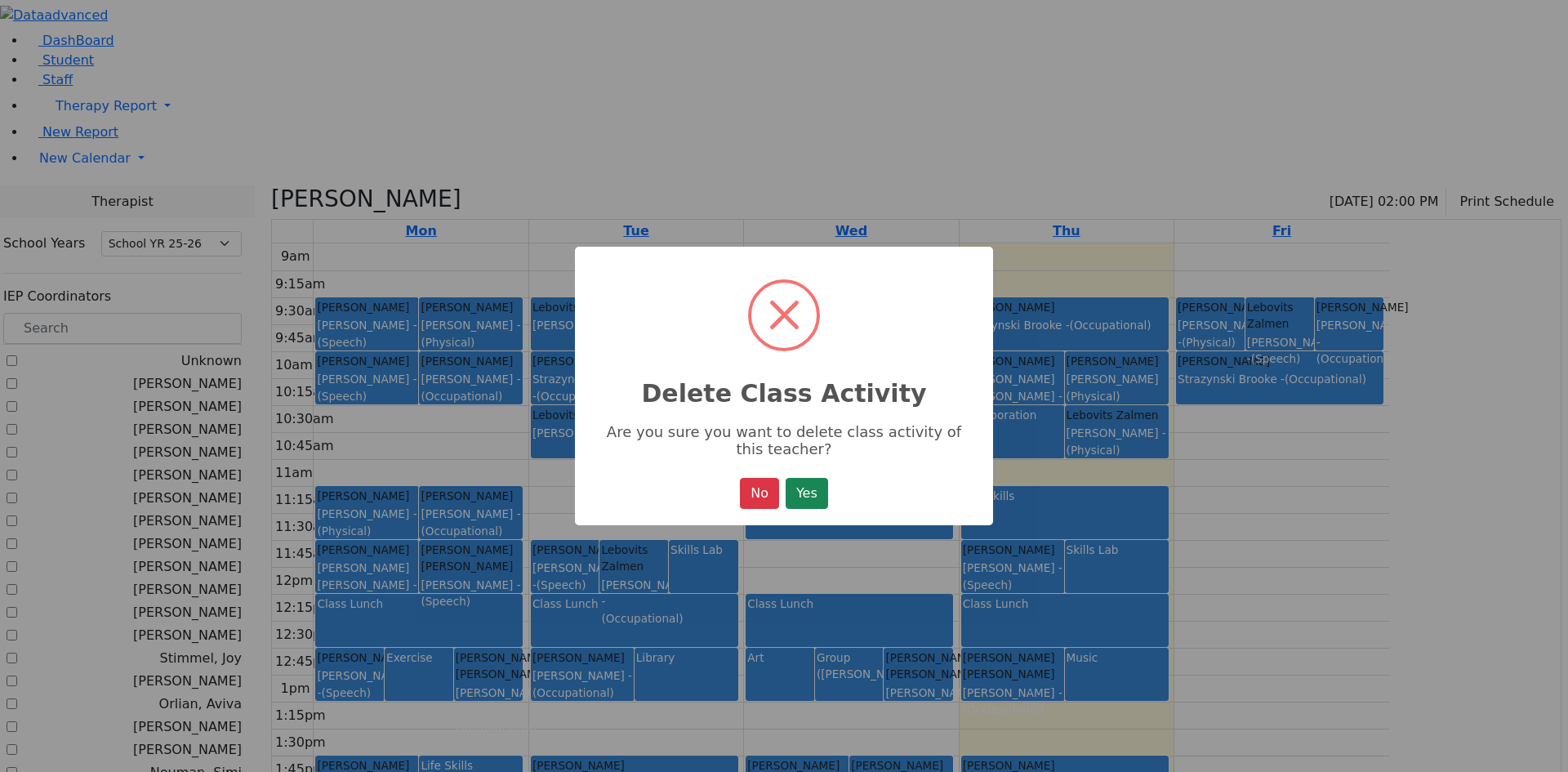
click at [808, 498] on button "Yes" at bounding box center [806, 494] width 43 height 31
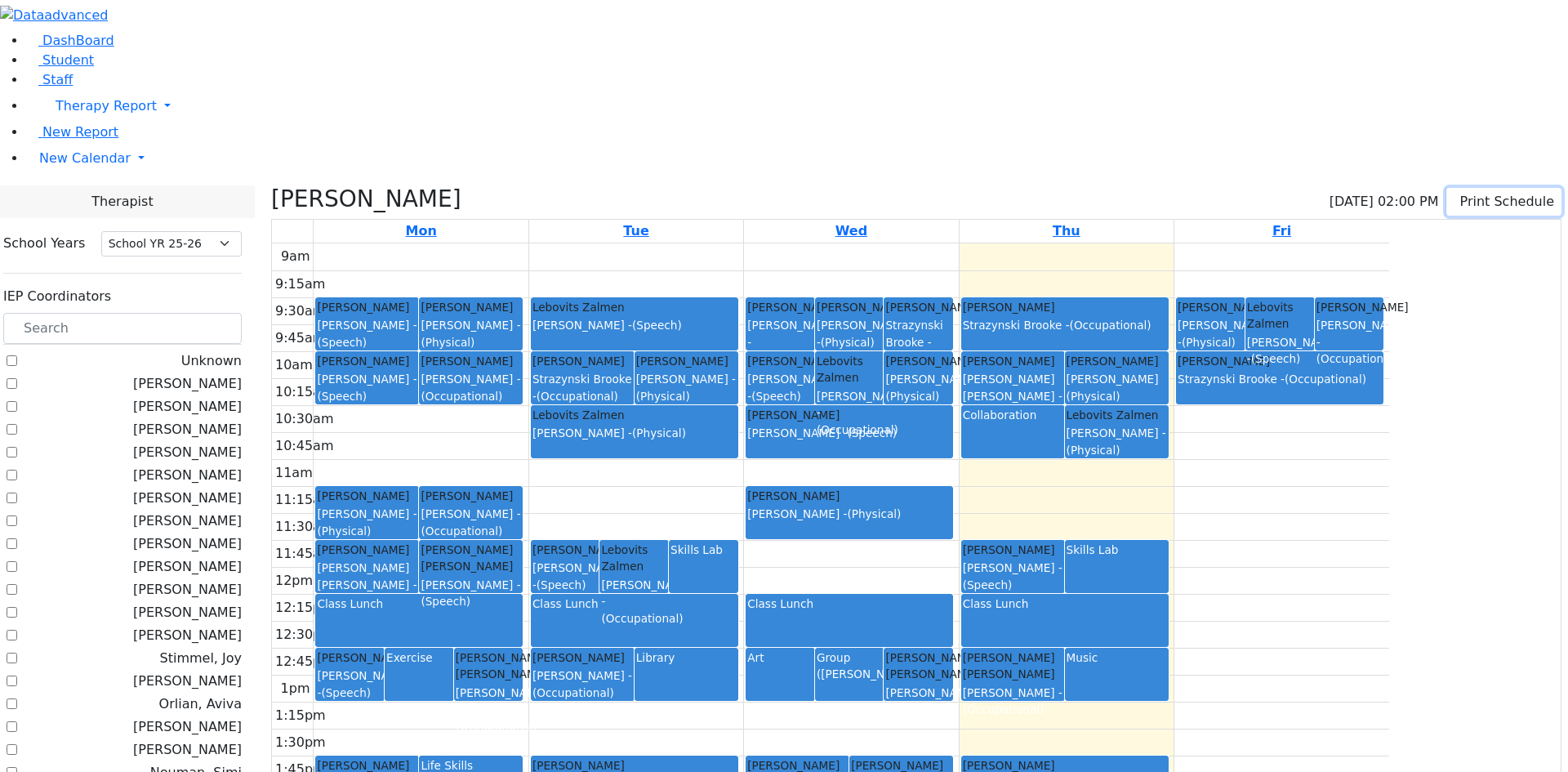
click at [1457, 194] on icon "button" at bounding box center [1457, 201] width 0 height 15
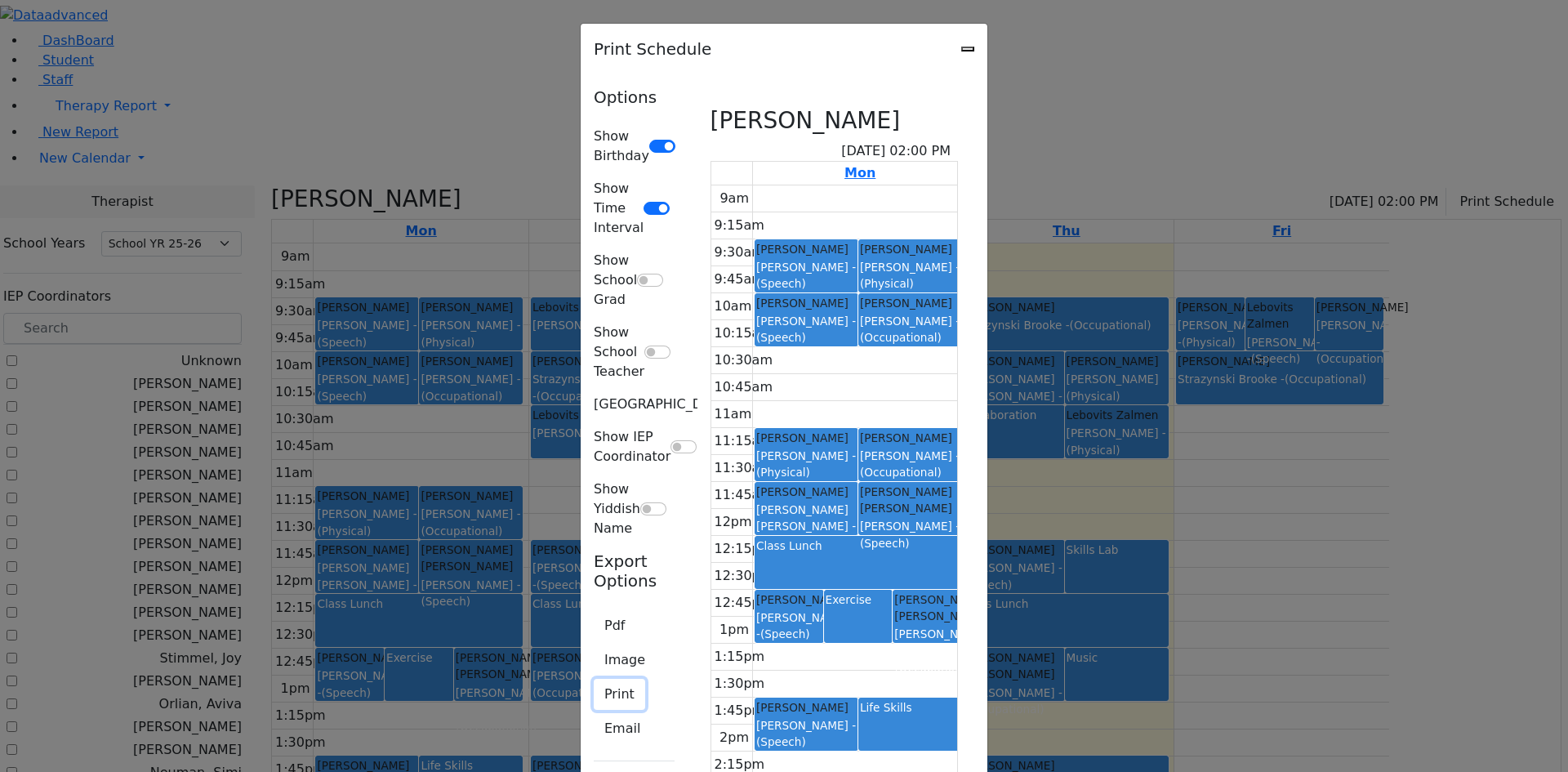
click at [594, 679] on button "Print" at bounding box center [619, 695] width 52 height 31
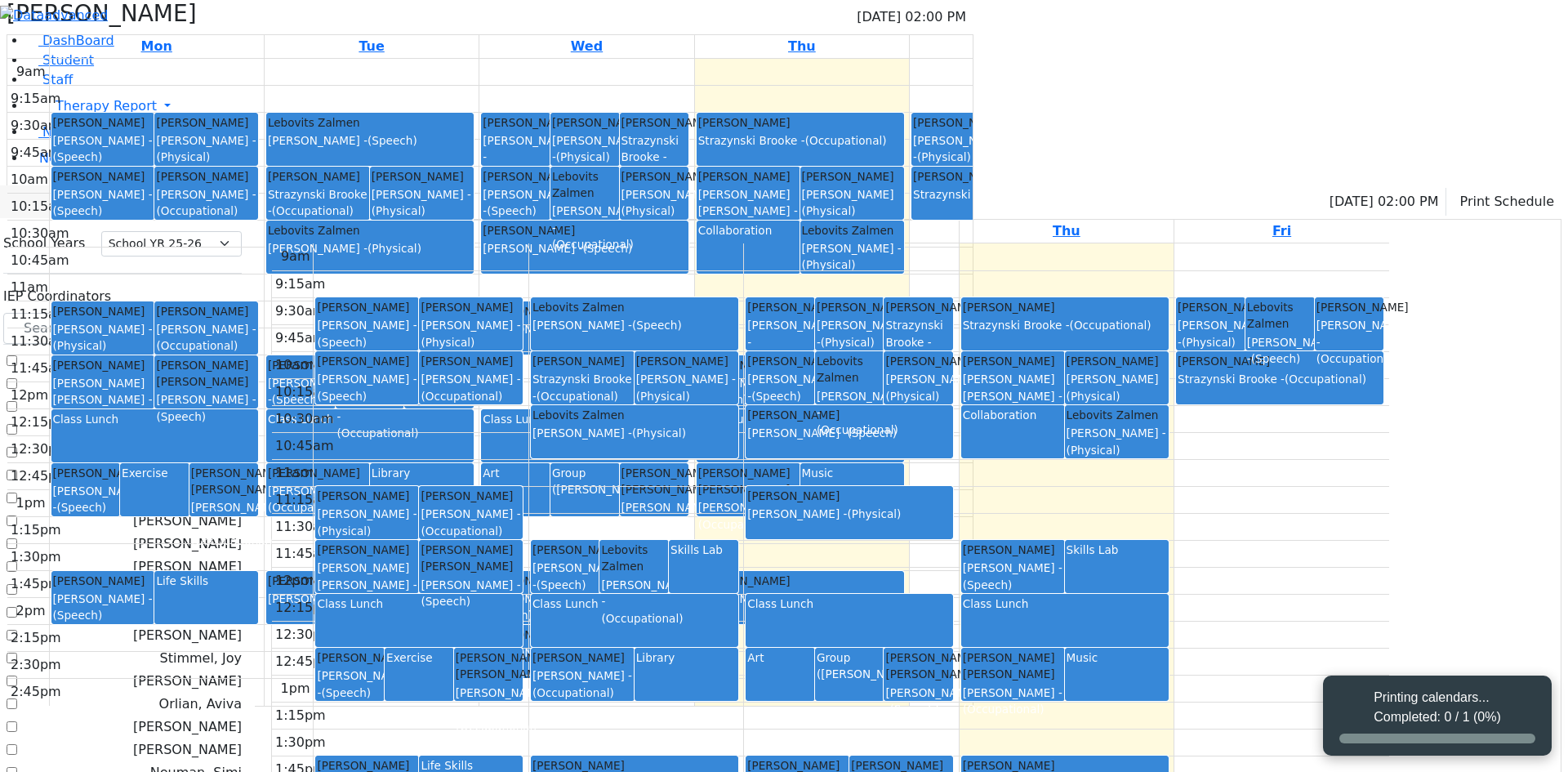
select select "212"
click at [1457, 194] on icon "button" at bounding box center [1457, 201] width 0 height 15
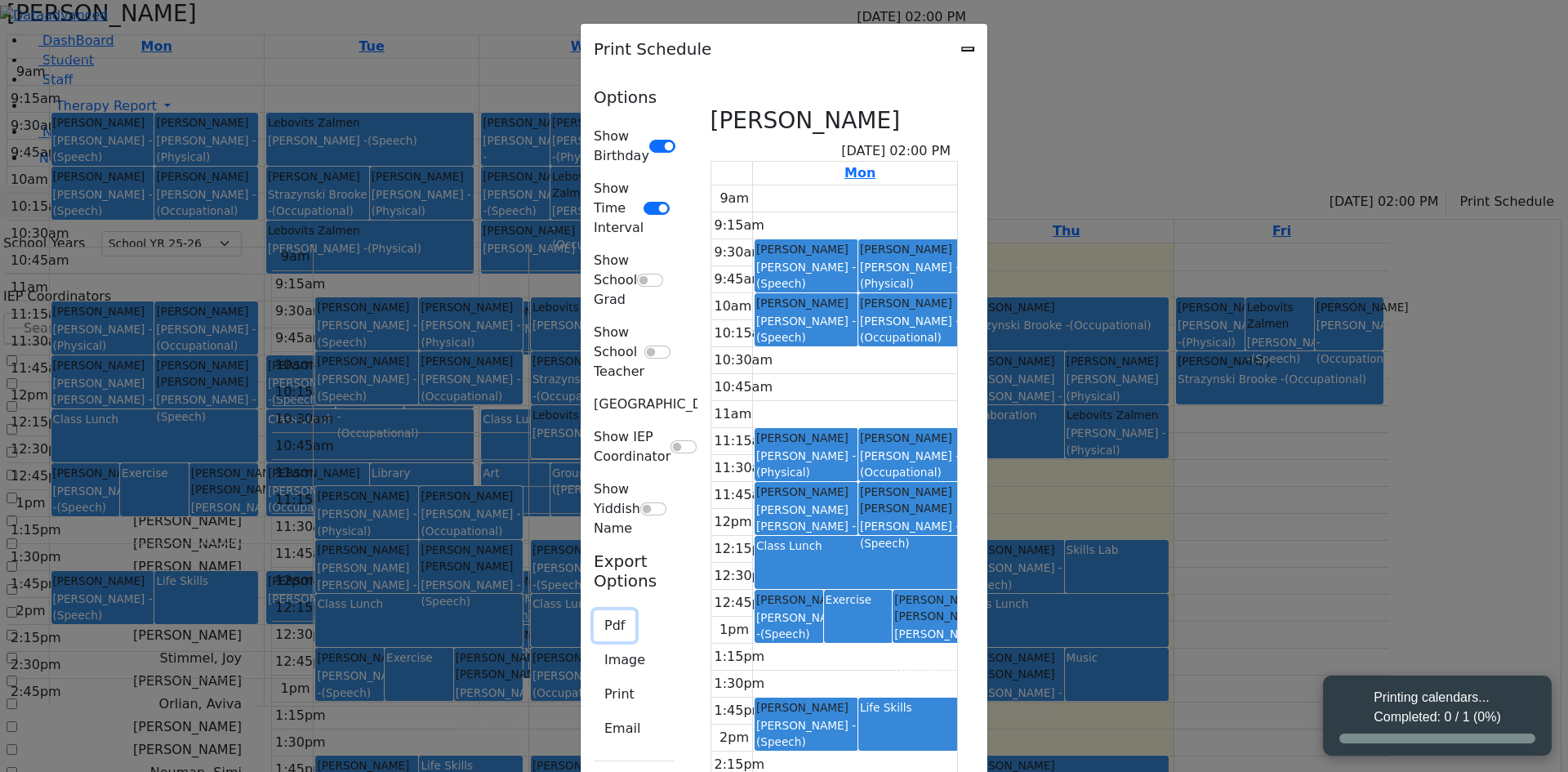
click at [594, 610] on button "Pdf" at bounding box center [614, 626] width 42 height 31
click at [968, 49] on icon "Close" at bounding box center [968, 49] width 0 height 0
